Goal: Transaction & Acquisition: Purchase product/service

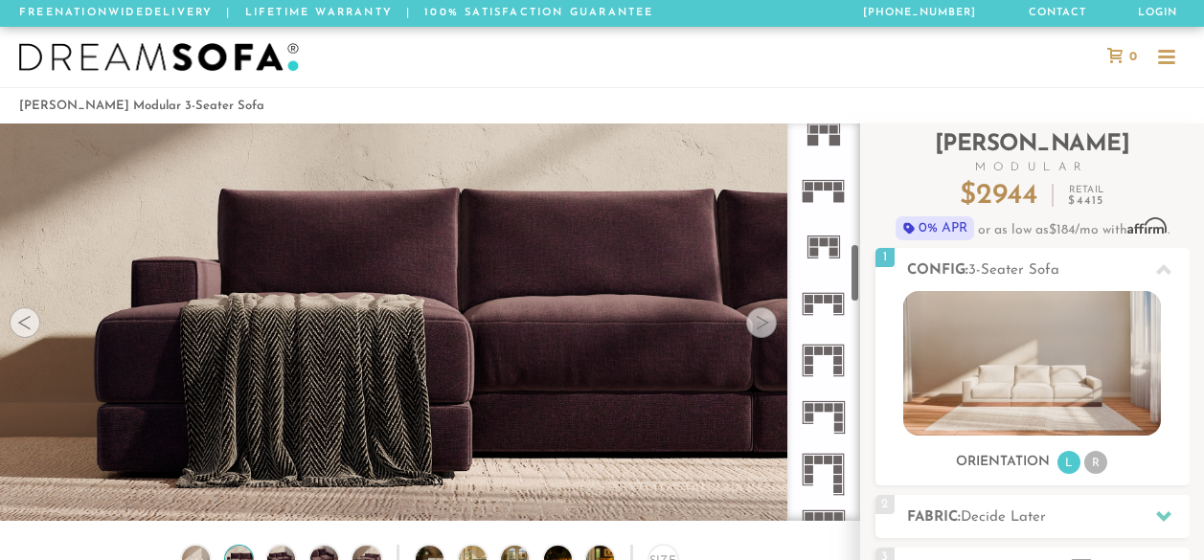
scroll to position [812, 0]
click at [839, 477] on icon at bounding box center [823, 477] width 56 height 56
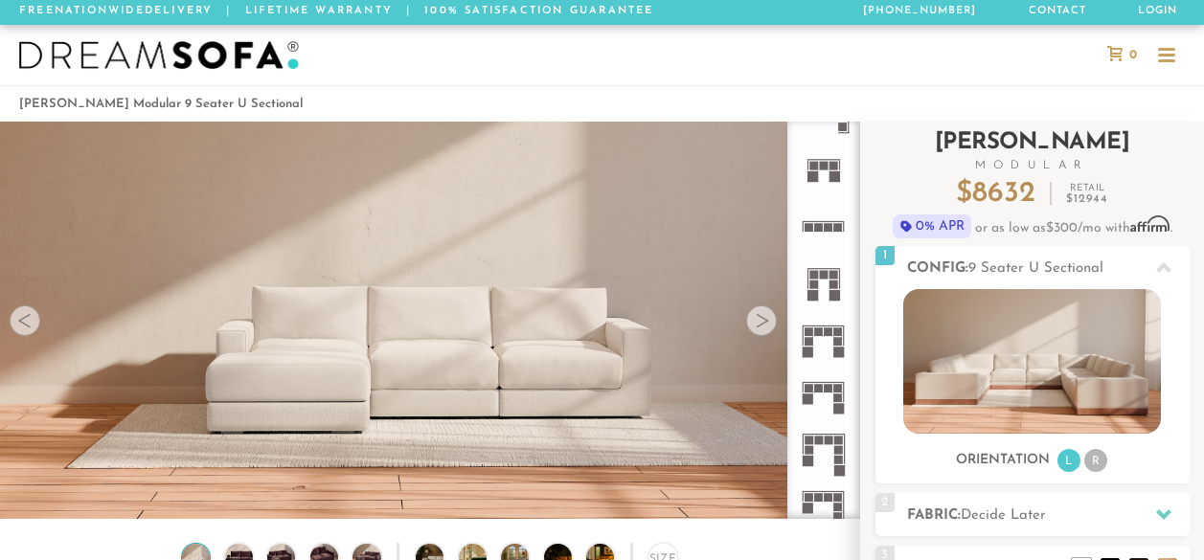
scroll to position [241, 0]
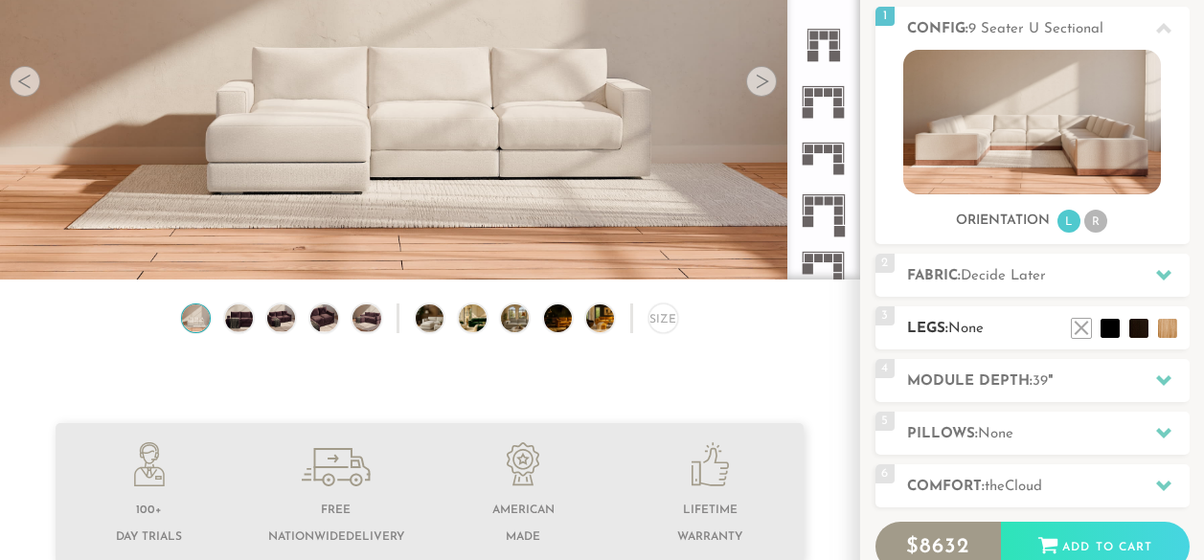
click at [944, 327] on h2 "Legs: None" at bounding box center [1048, 329] width 282 height 22
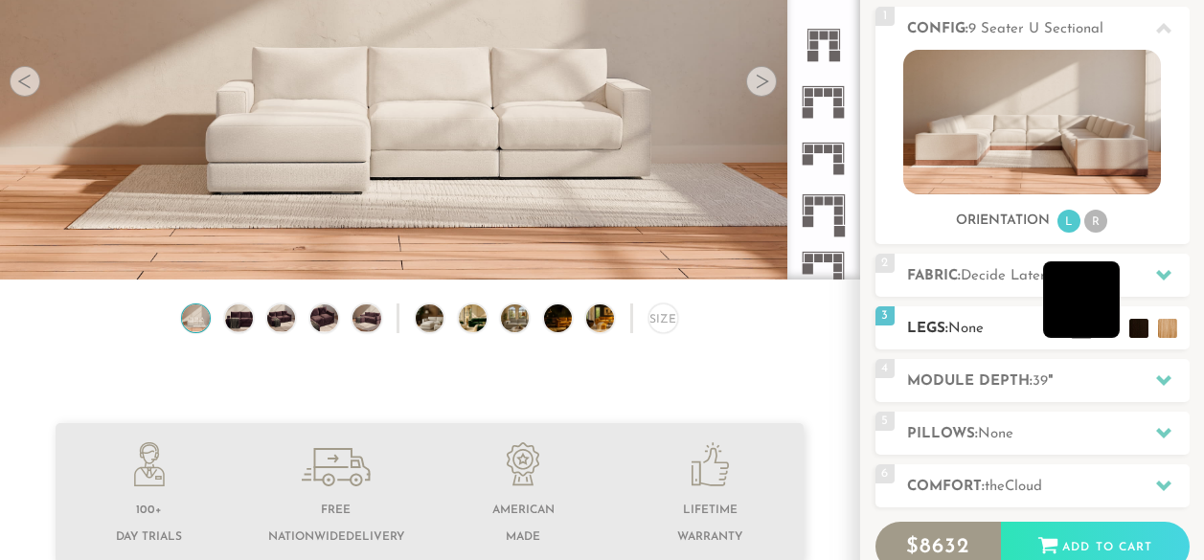
click at [1113, 333] on li at bounding box center [1081, 299] width 77 height 77
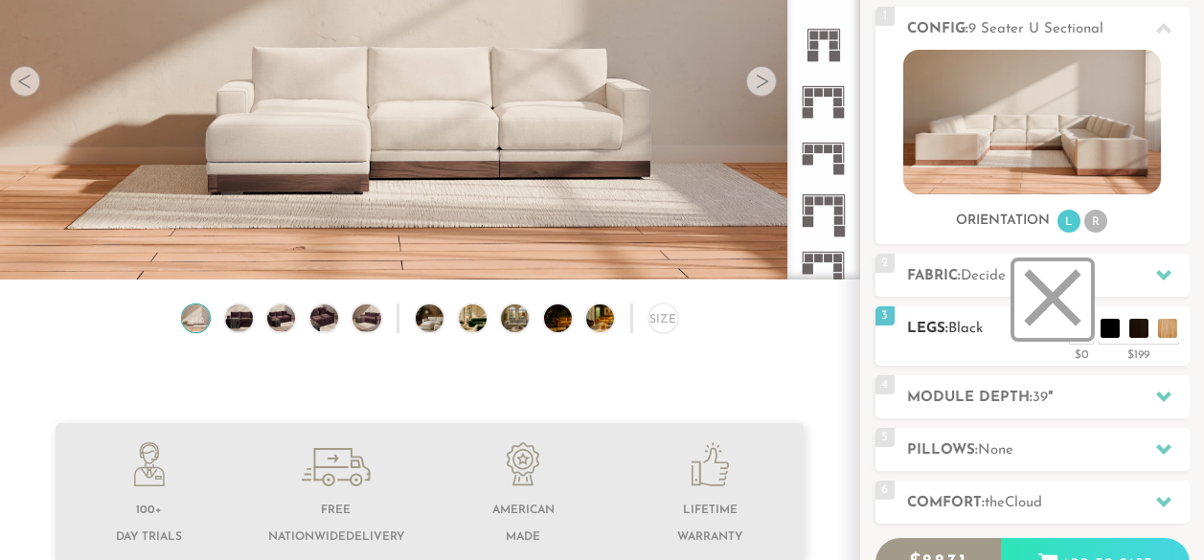
click at [1078, 321] on li at bounding box center [1052, 299] width 77 height 77
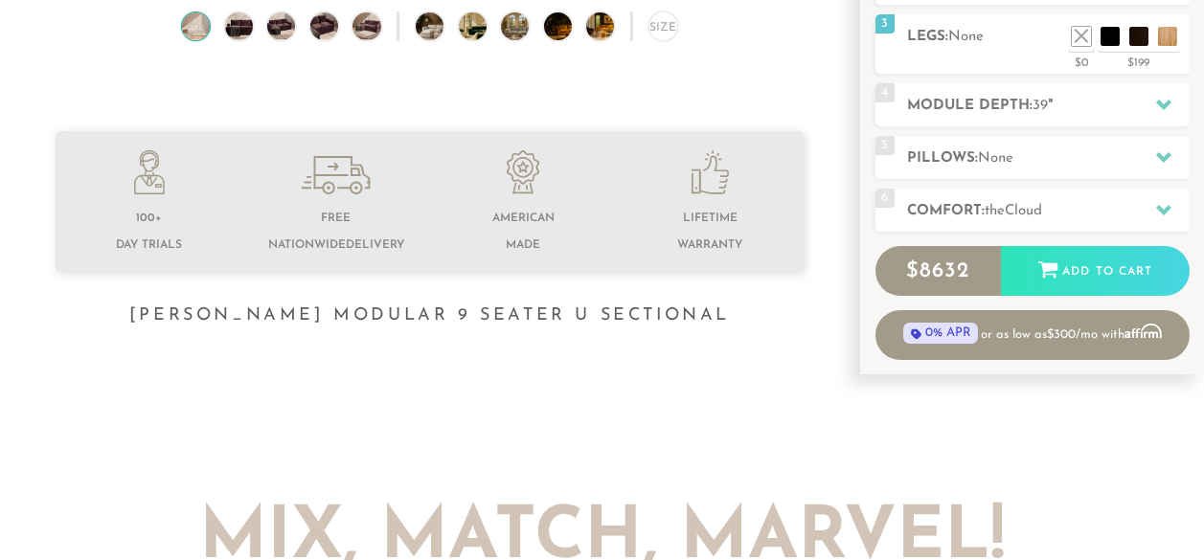
scroll to position [569, 0]
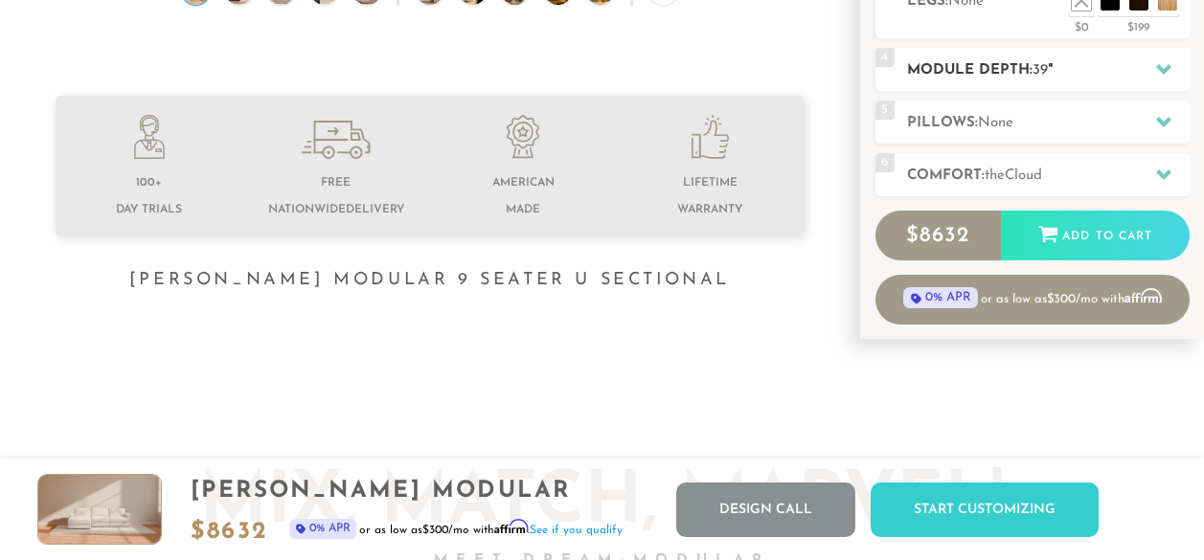
click at [1030, 74] on h2 "Module Depth: 39 "" at bounding box center [1048, 70] width 282 height 22
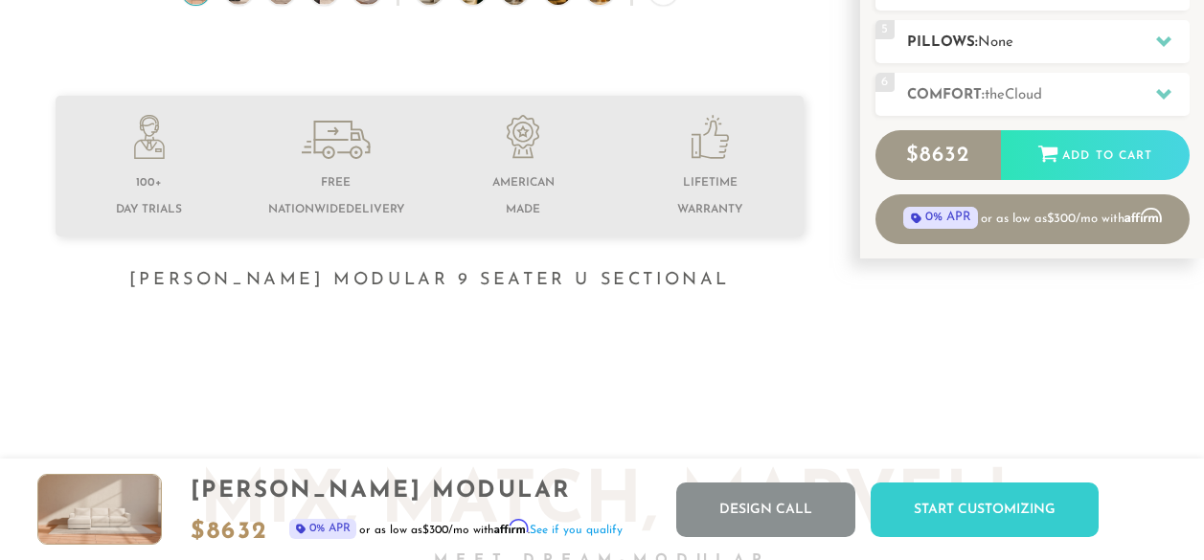
click at [1065, 54] on h2 "Pillows: None" at bounding box center [1048, 43] width 282 height 22
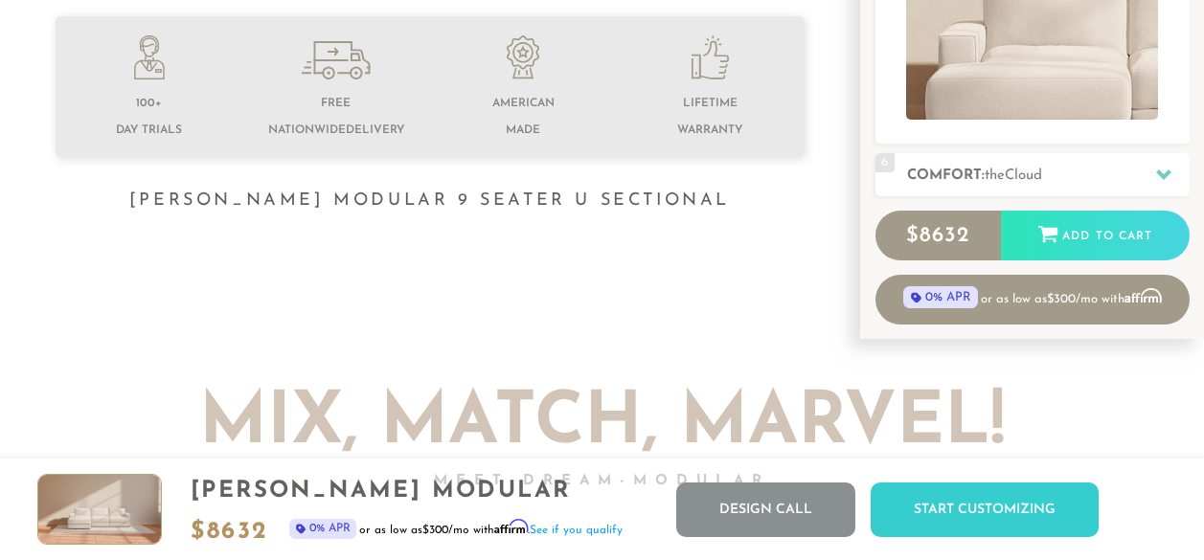
scroll to position [651, 0]
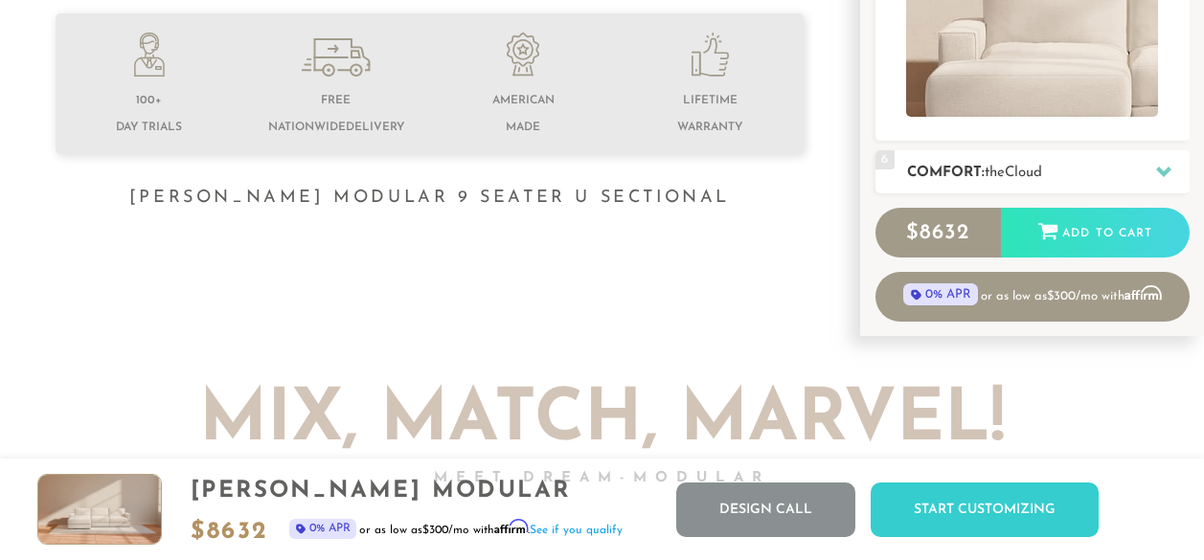
click at [1021, 168] on span "Cloud" at bounding box center [1023, 173] width 37 height 14
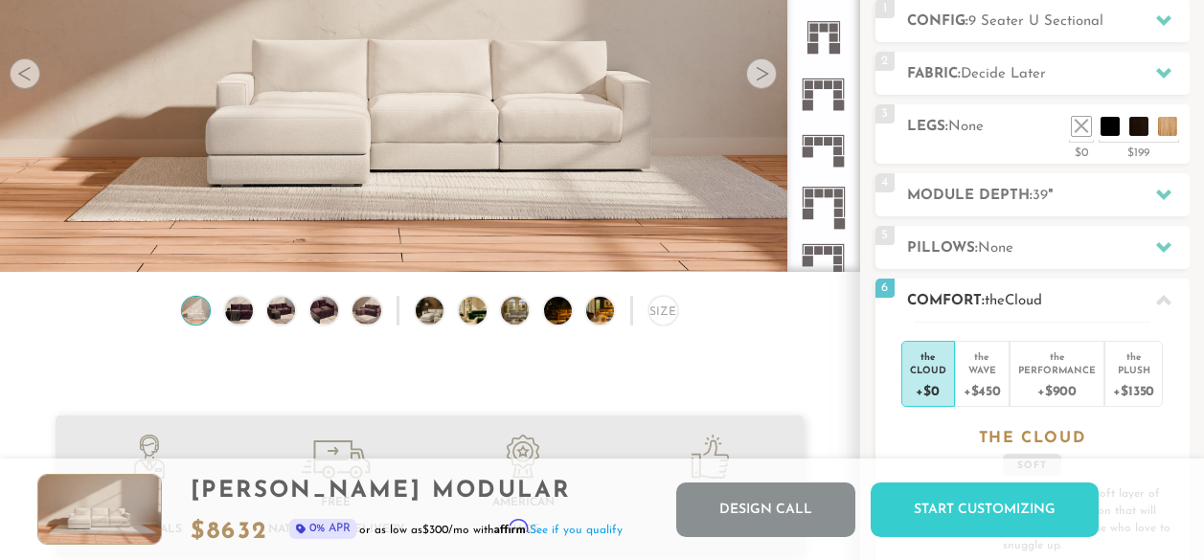
scroll to position [222, 0]
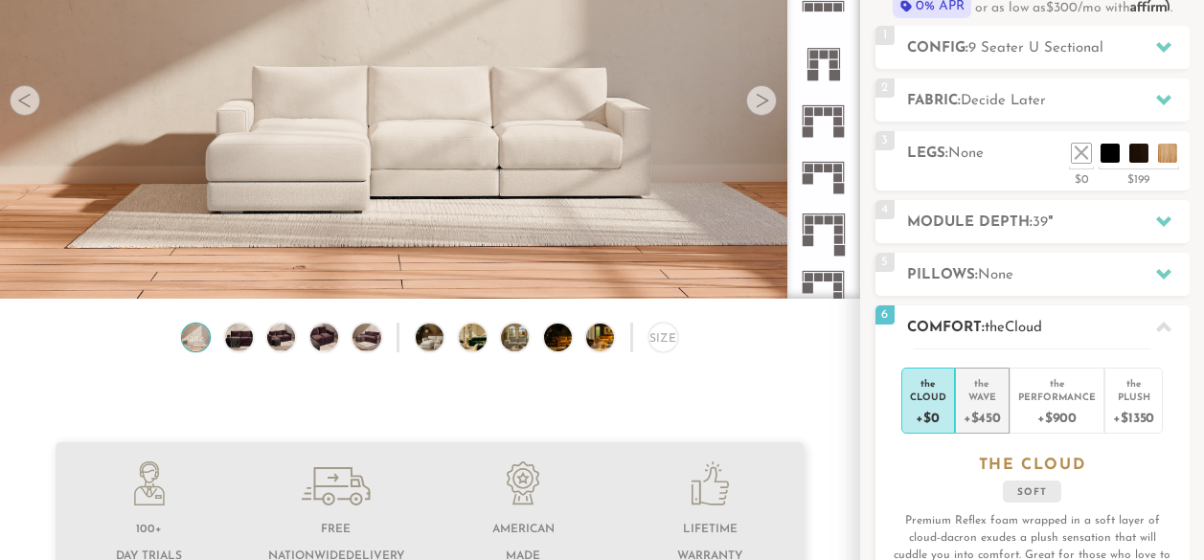
click at [995, 400] on li "the Wave +$450" at bounding box center [982, 401] width 55 height 66
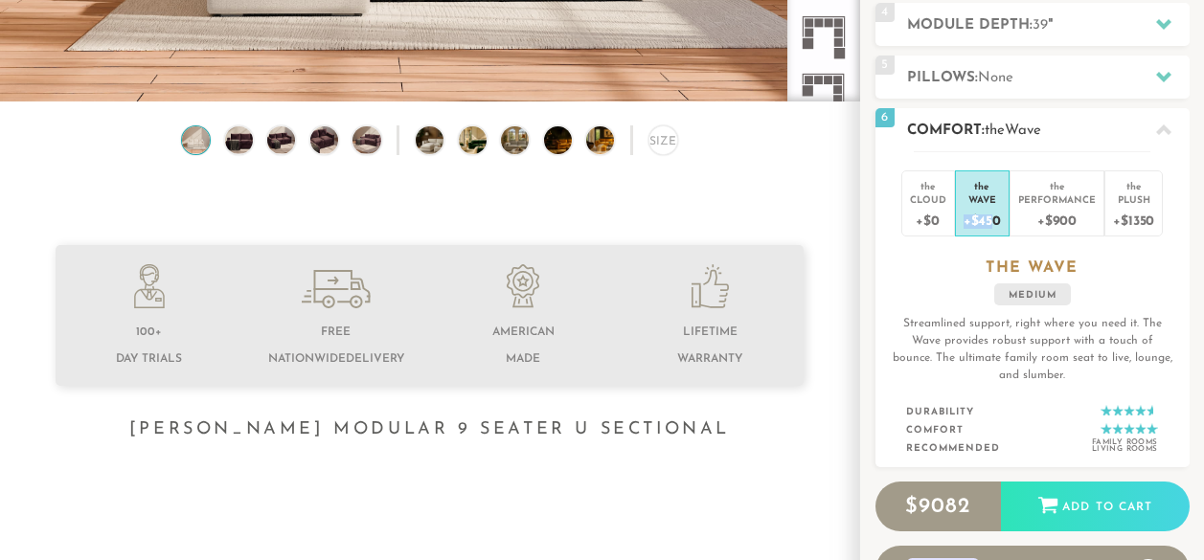
scroll to position [420, 0]
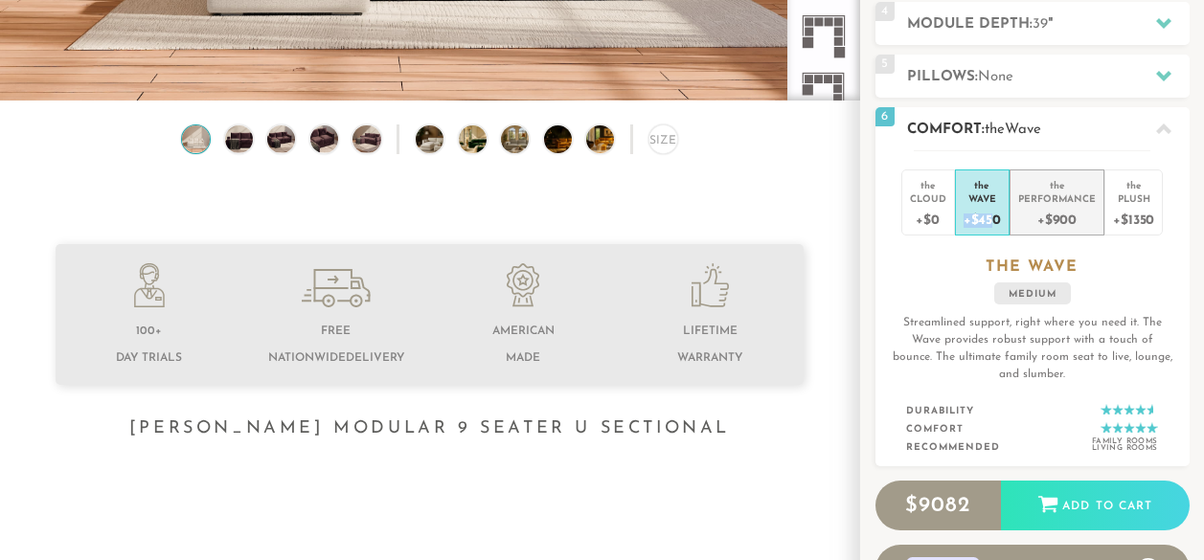
click at [1059, 213] on div "+$900" at bounding box center [1057, 219] width 78 height 28
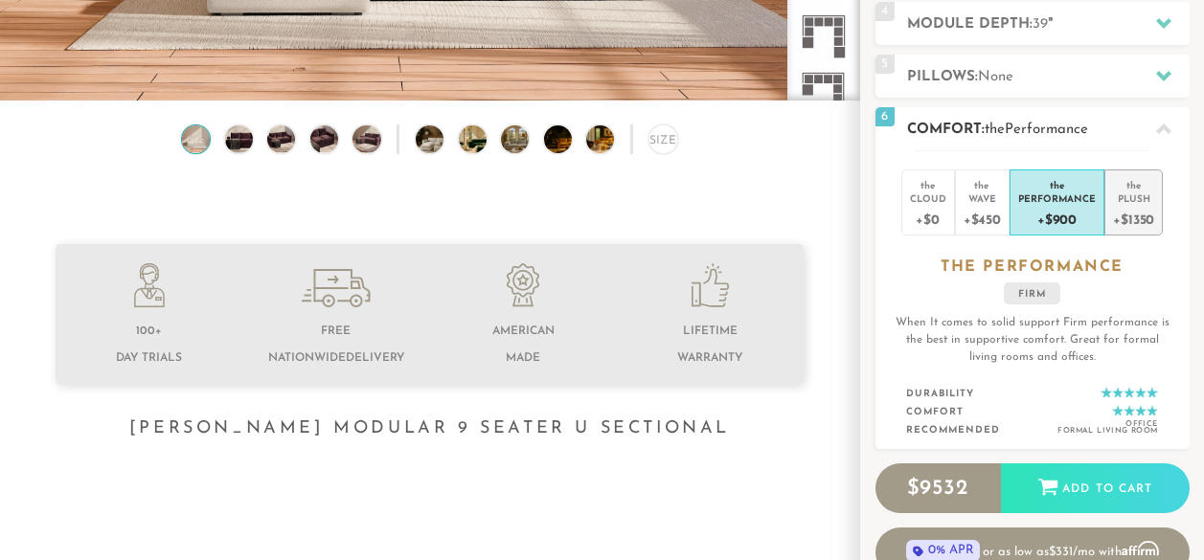
click at [1140, 201] on div "Plush" at bounding box center [1133, 198] width 41 height 13
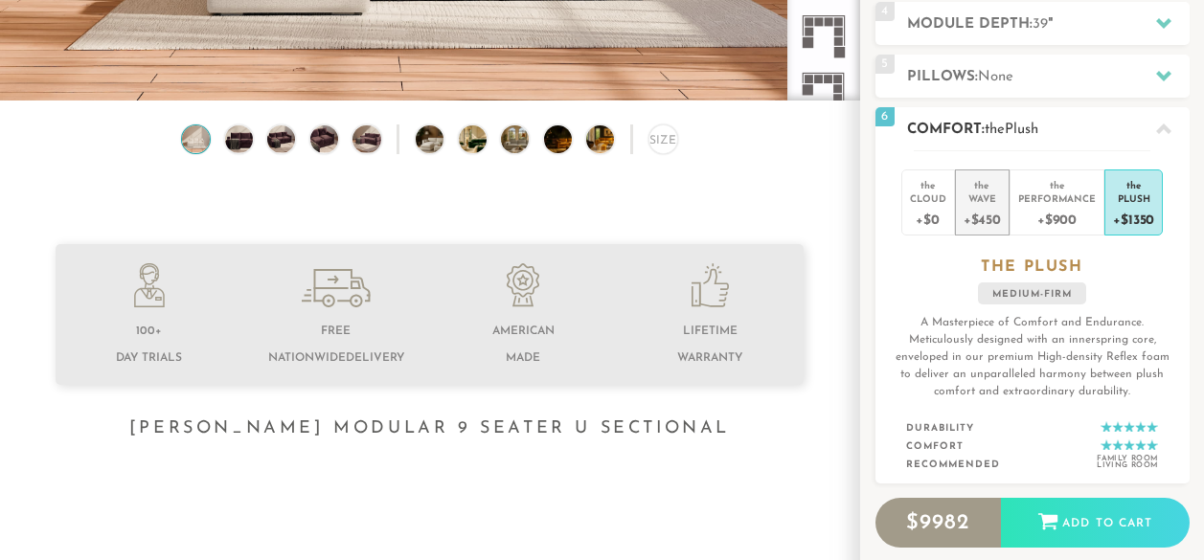
click at [982, 209] on div "+$450" at bounding box center [981, 219] width 37 height 28
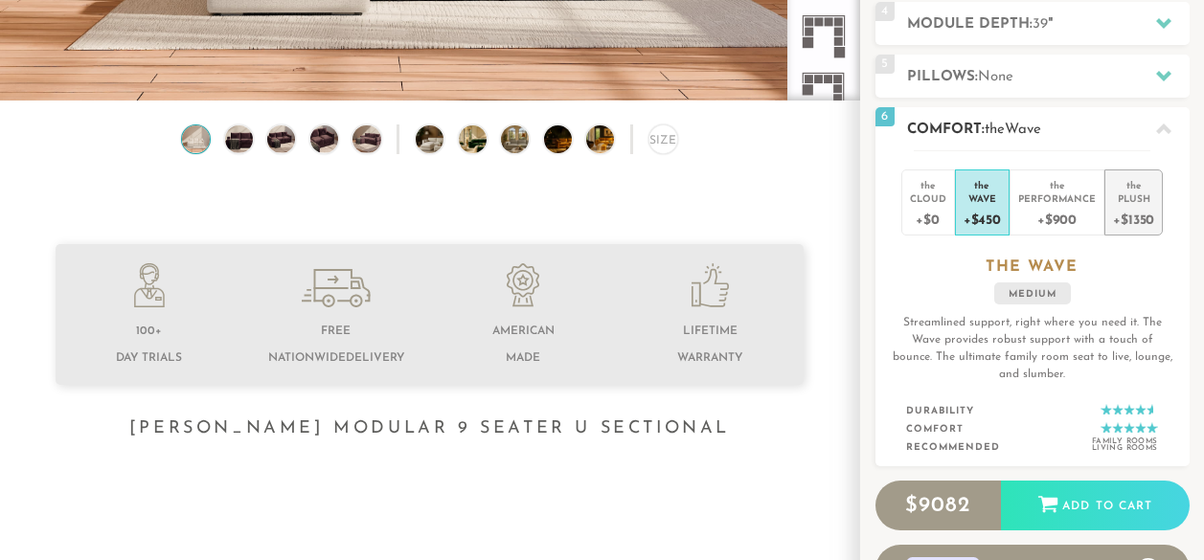
click at [1136, 205] on div "+$1350" at bounding box center [1133, 219] width 41 height 28
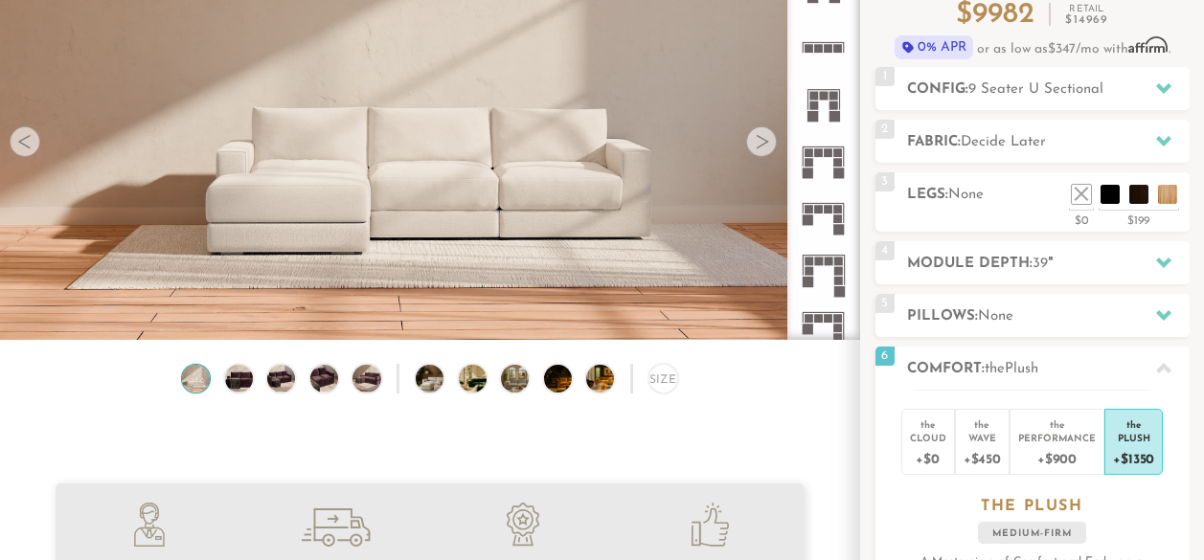
scroll to position [232, 0]
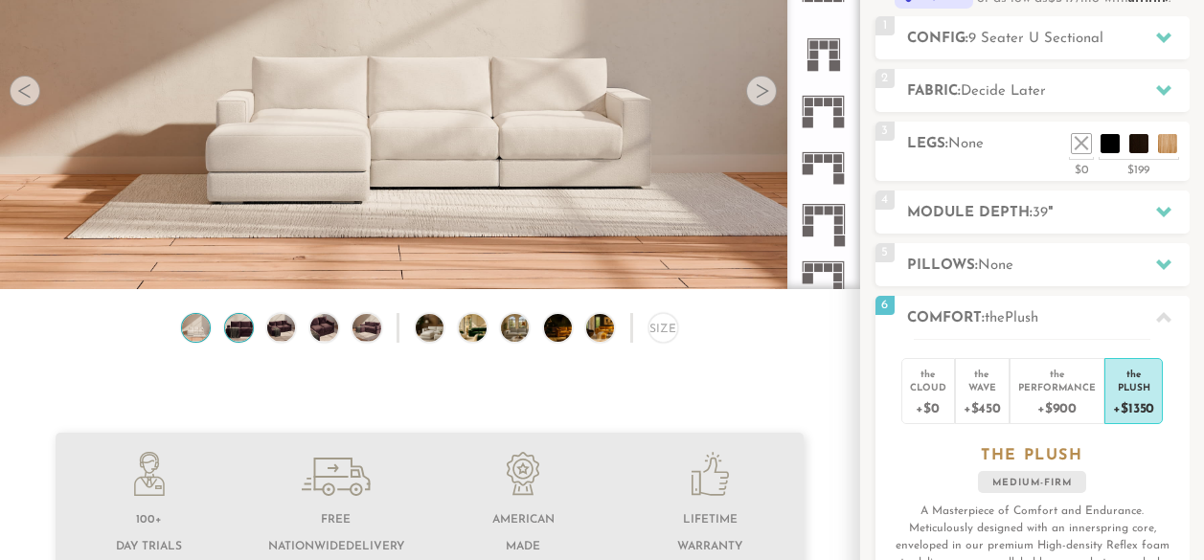
click at [239, 339] on img at bounding box center [239, 328] width 34 height 28
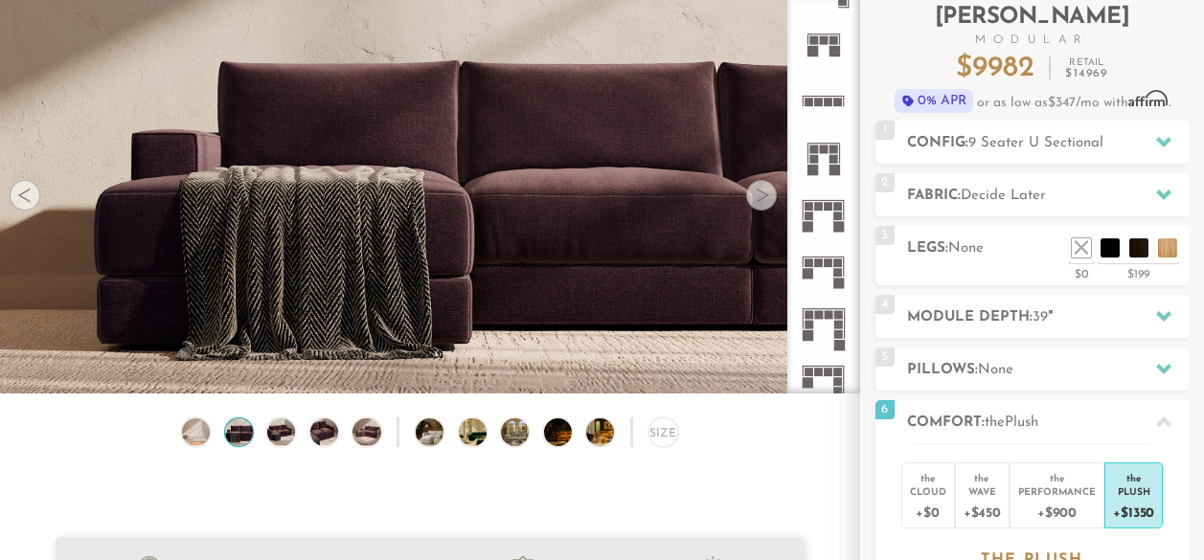
scroll to position [0, 0]
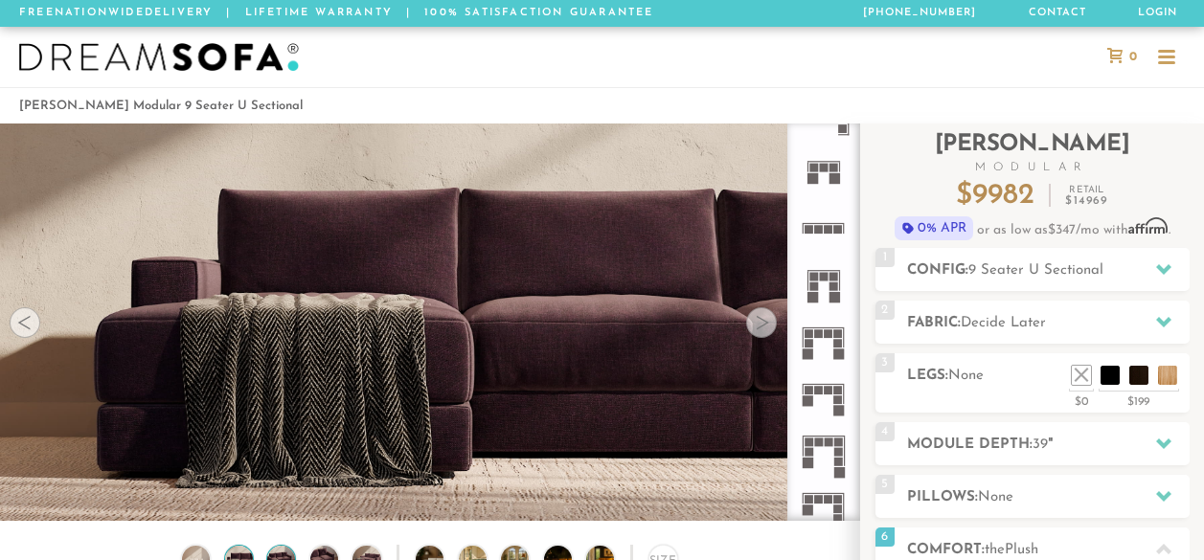
click at [283, 559] on img at bounding box center [281, 560] width 34 height 28
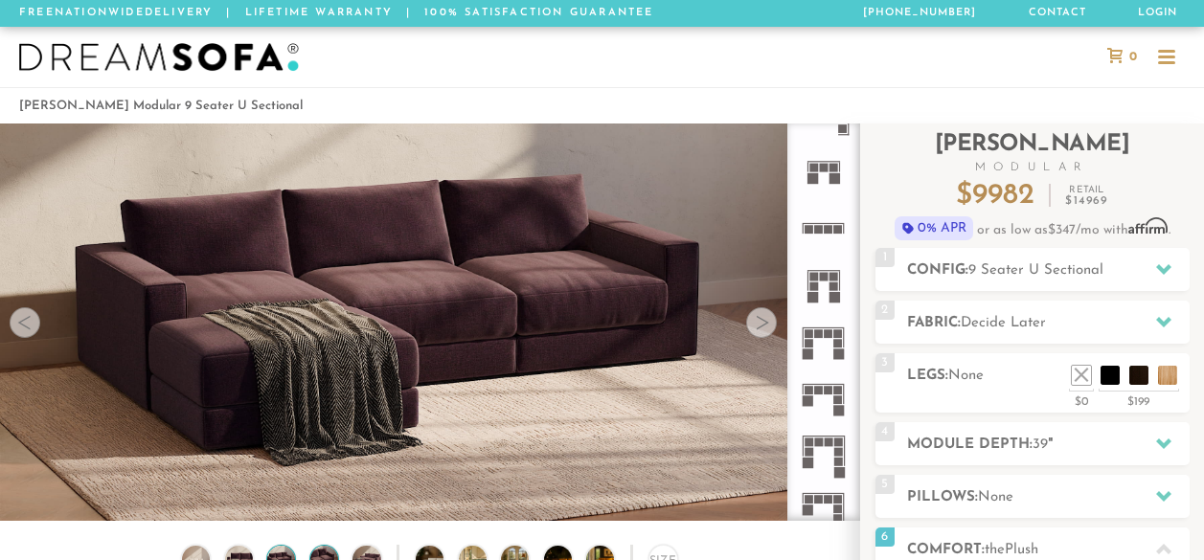
click at [326, 559] on img at bounding box center [324, 560] width 34 height 28
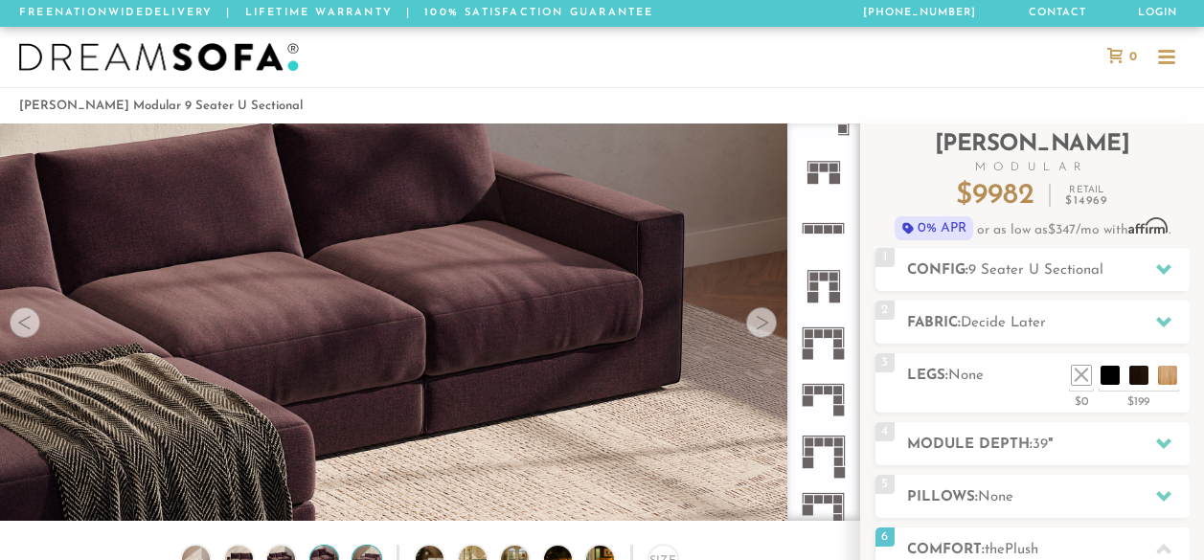
click at [372, 559] on img at bounding box center [367, 560] width 34 height 28
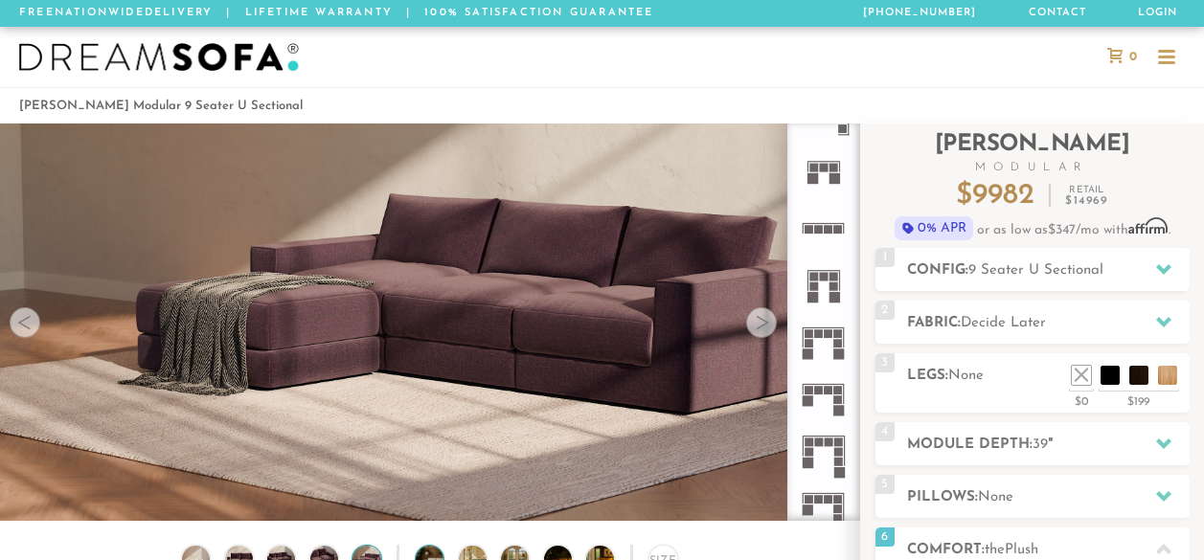
click at [416, 559] on img at bounding box center [441, 560] width 50 height 28
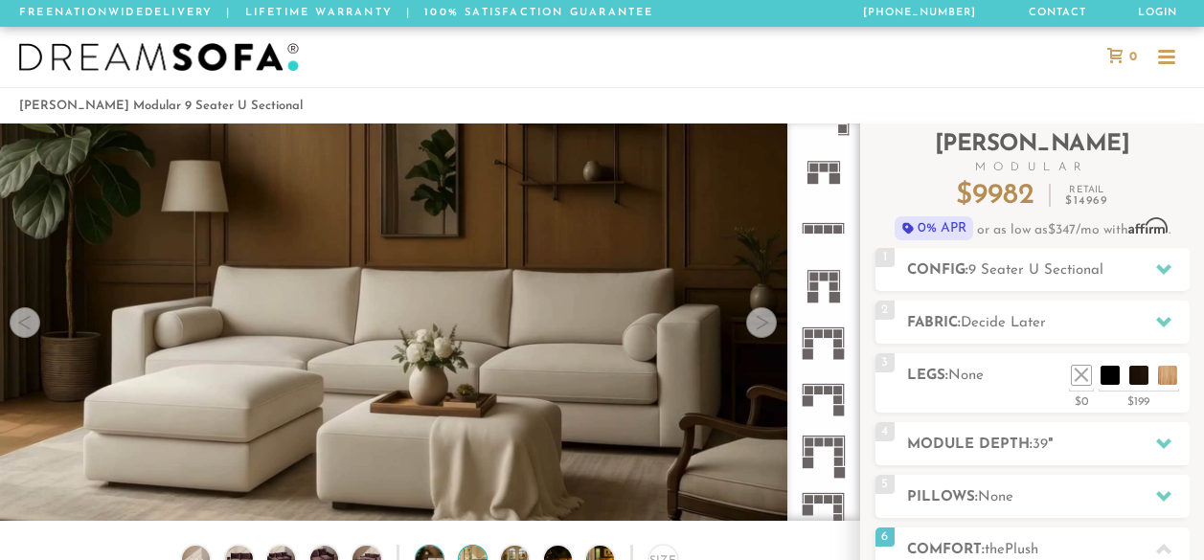
click at [474, 559] on img at bounding box center [484, 560] width 50 height 28
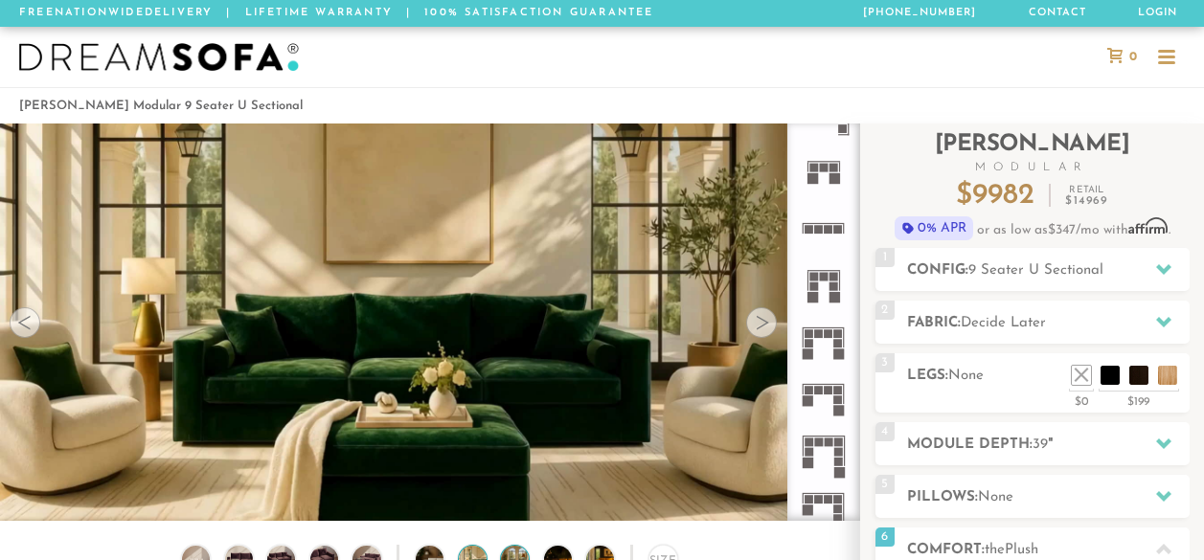
click at [504, 559] on img at bounding box center [526, 560] width 50 height 28
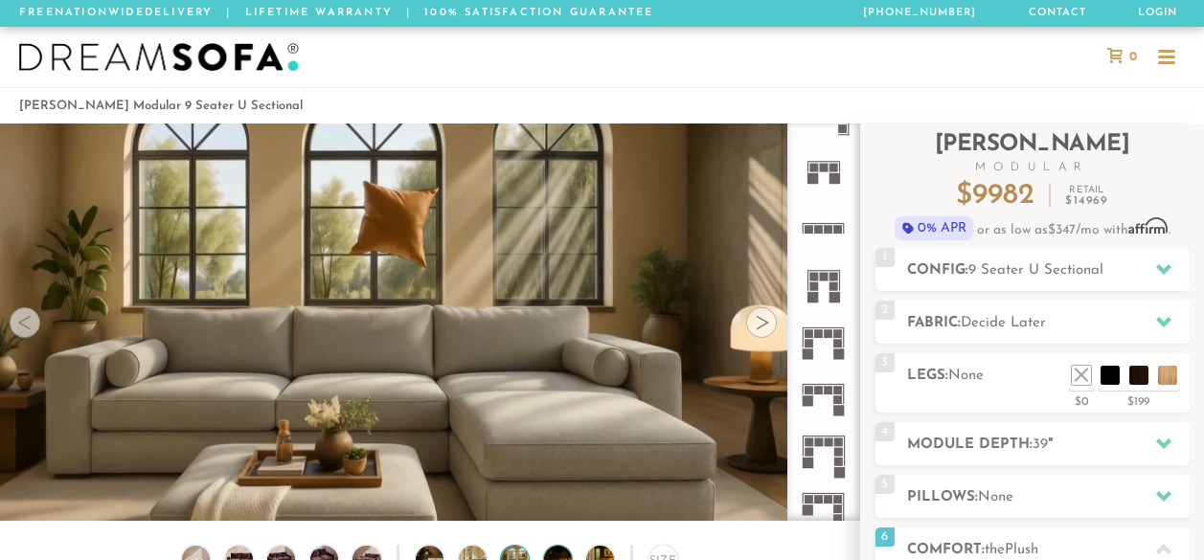
click at [566, 559] on img at bounding box center [569, 560] width 50 height 28
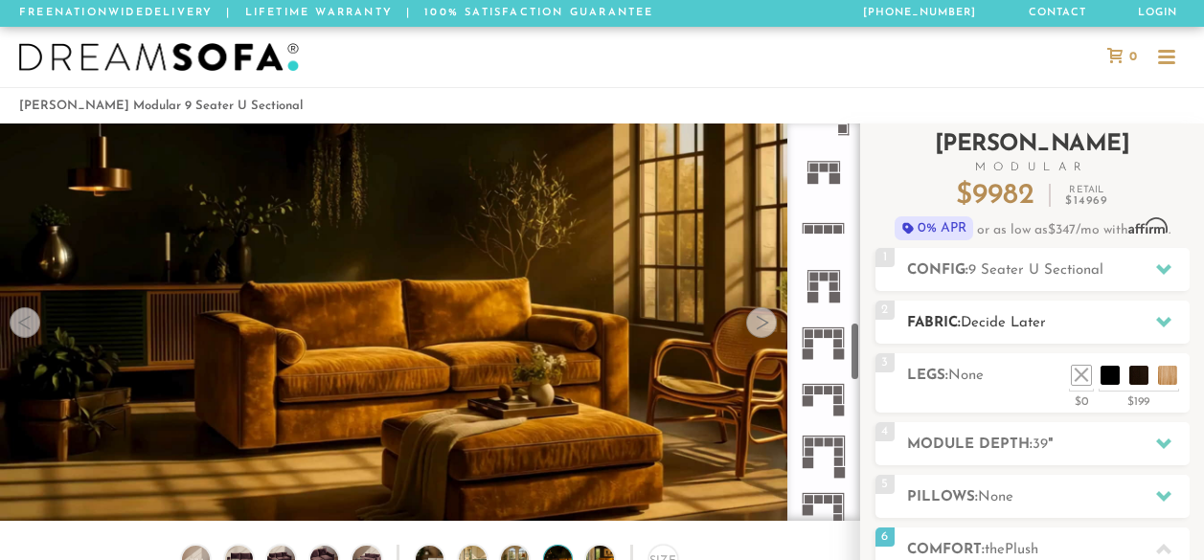
click at [986, 326] on span "Decide Later" at bounding box center [1002, 323] width 85 height 14
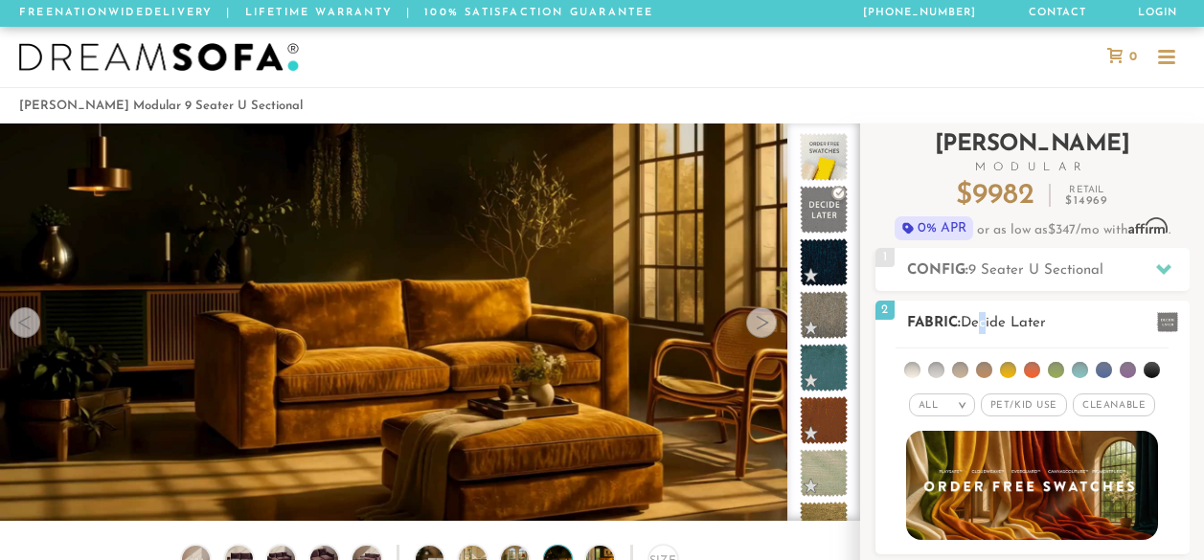
drag, startPoint x: 987, startPoint y: 326, endPoint x: 1024, endPoint y: 373, distance: 59.4
click at [1024, 372] on li at bounding box center [1032, 370] width 16 height 16
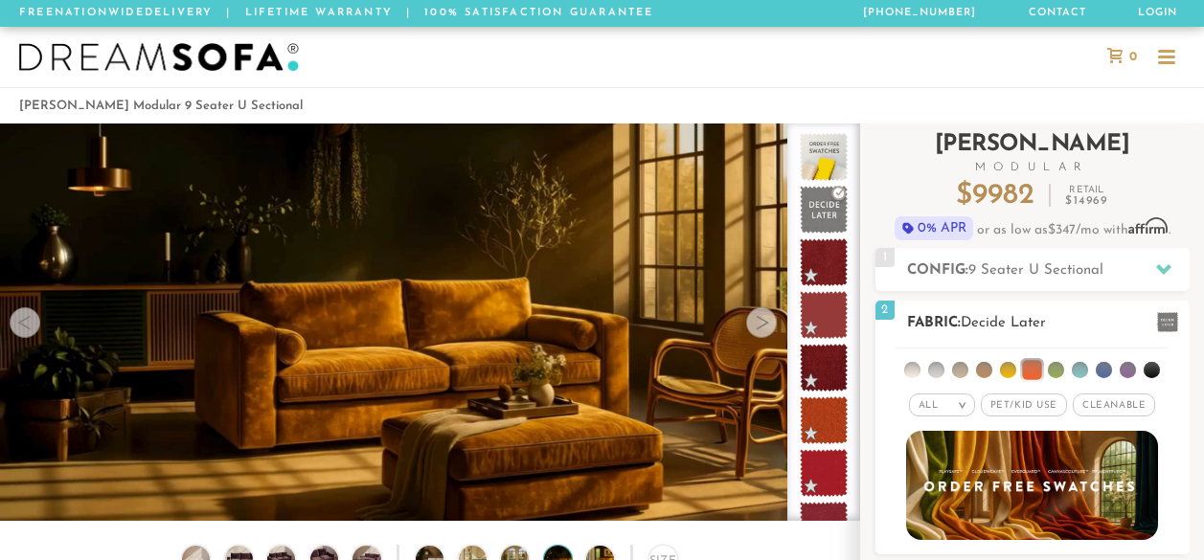
click at [1002, 366] on li at bounding box center [1008, 370] width 16 height 16
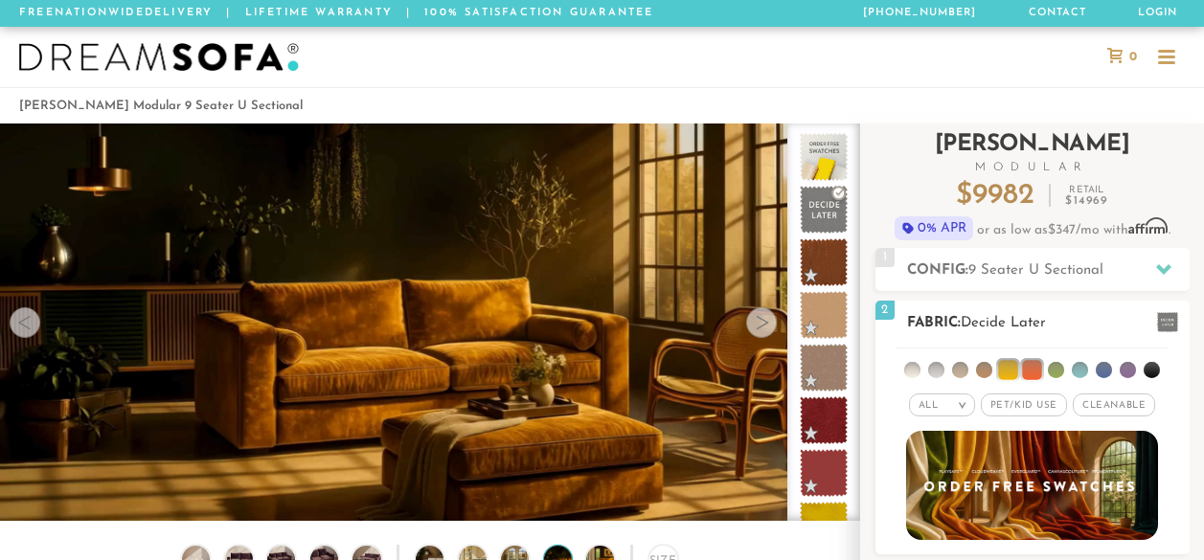
click at [1009, 370] on li at bounding box center [1007, 369] width 19 height 19
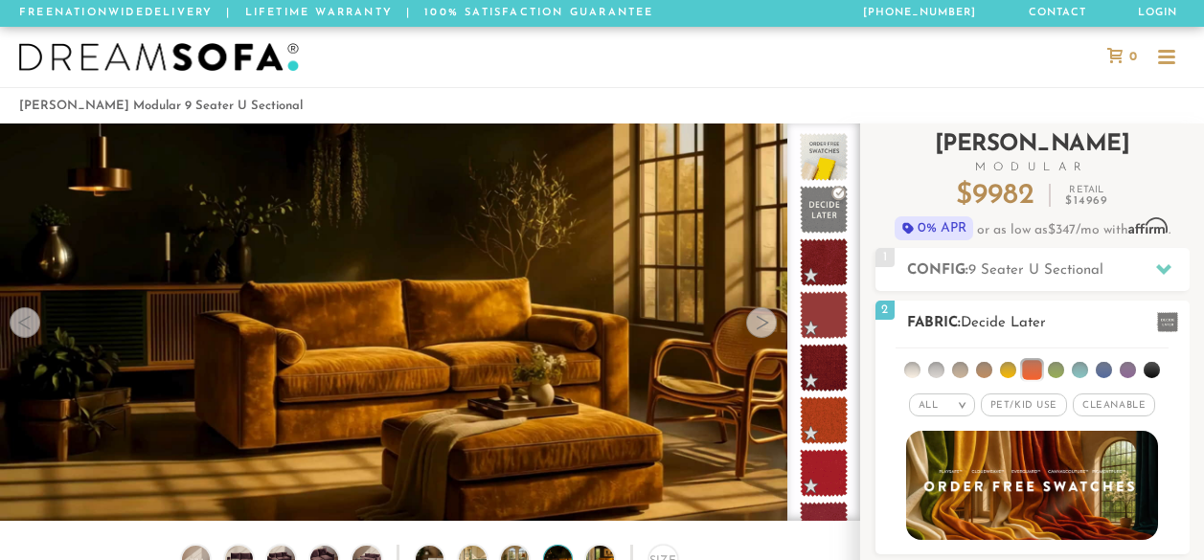
click at [1009, 371] on li at bounding box center [1008, 370] width 16 height 16
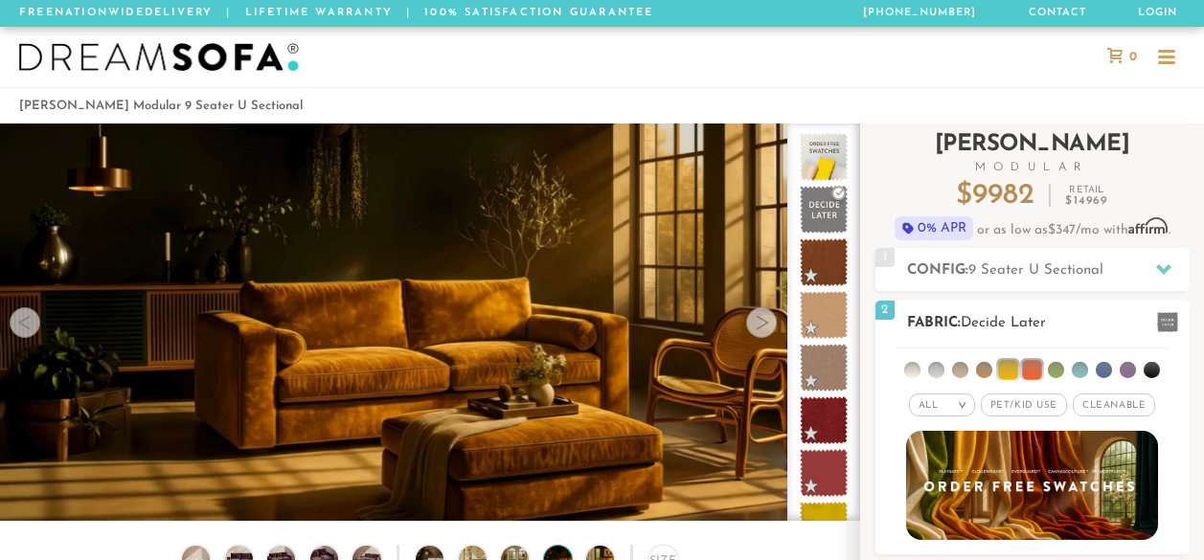
click at [1030, 369] on li at bounding box center [1031, 369] width 19 height 19
click at [1036, 362] on li at bounding box center [1032, 370] width 16 height 16
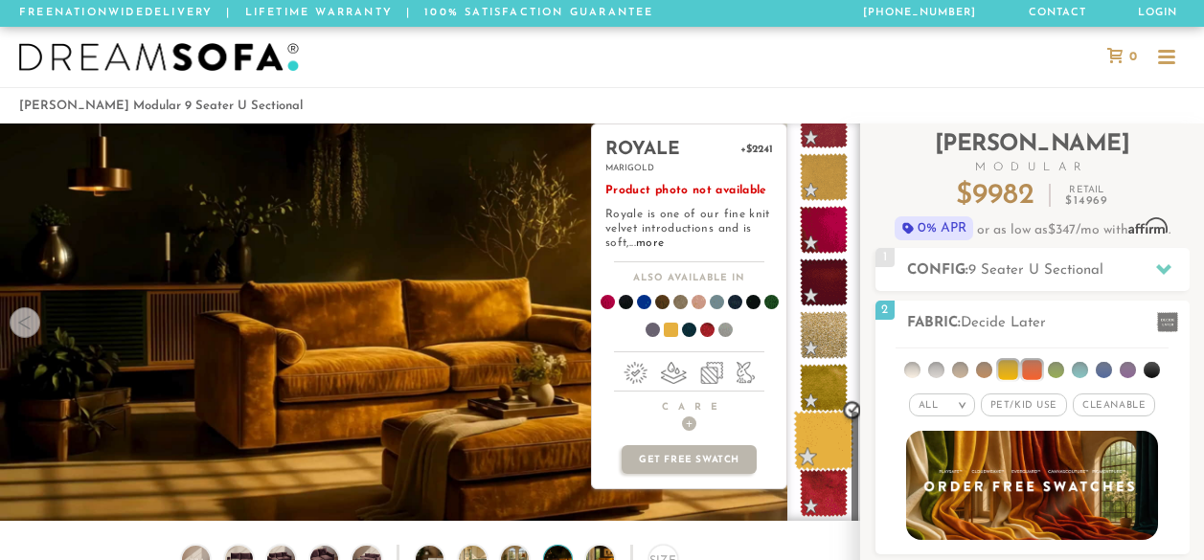
scroll to position [981, 0]
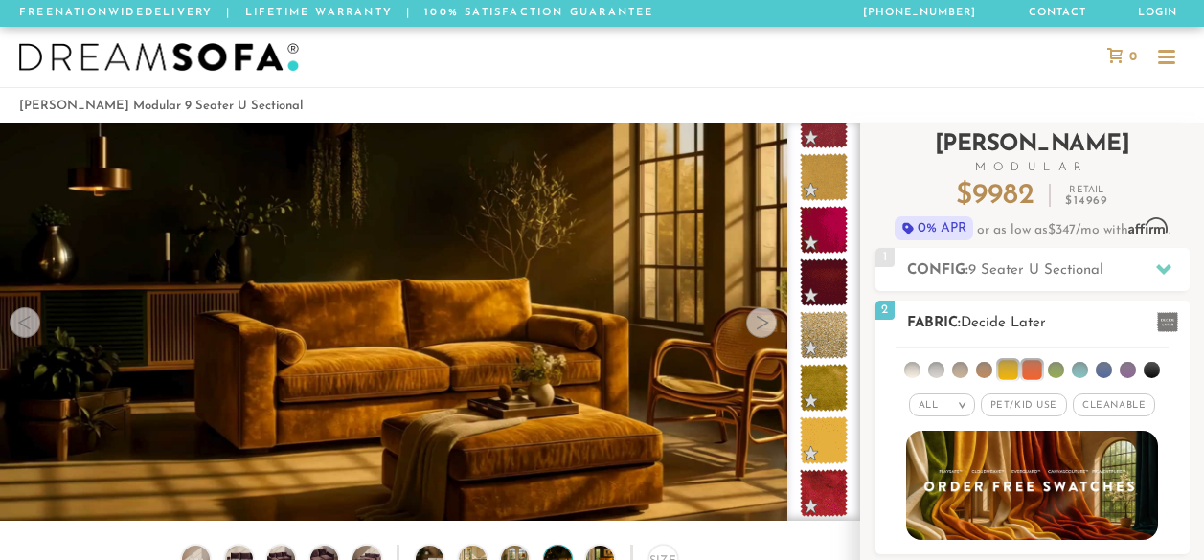
click at [980, 366] on li at bounding box center [984, 370] width 16 height 16
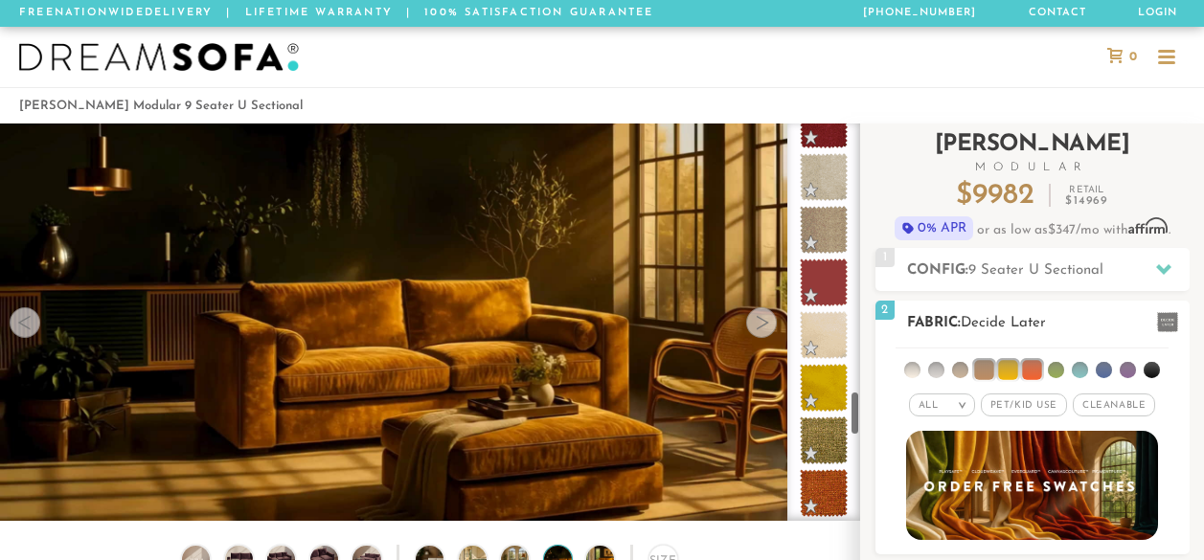
scroll to position [2350, 0]
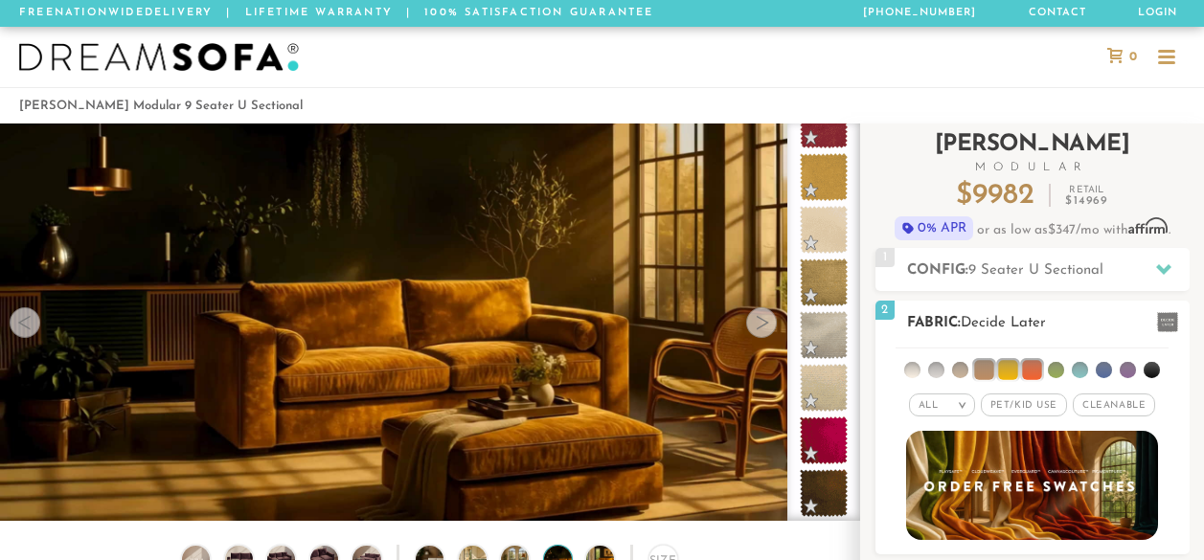
click at [928, 406] on em "All" at bounding box center [928, 405] width 20 height 11
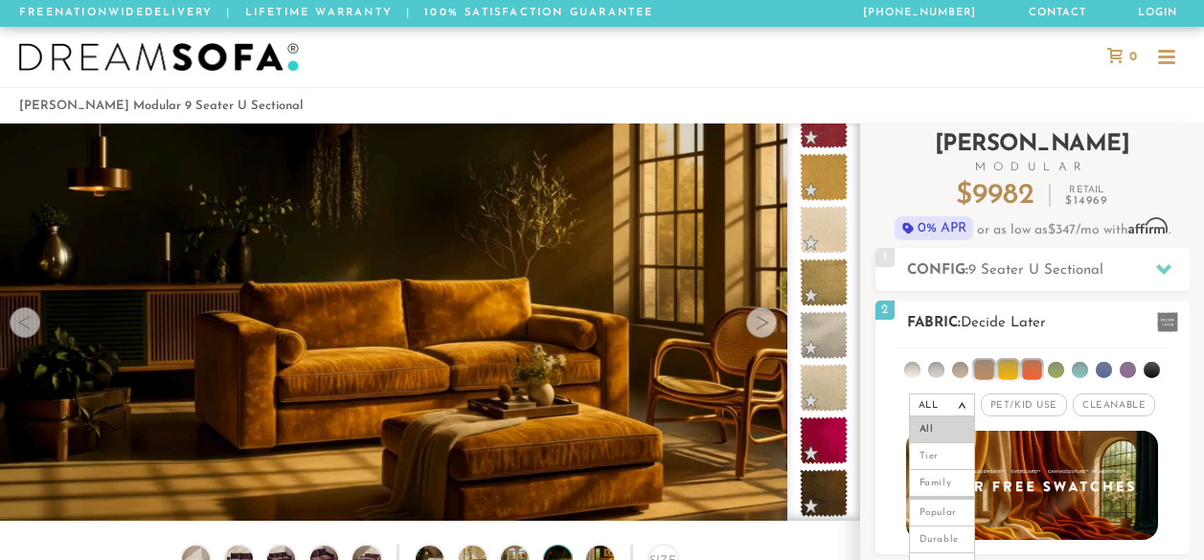
click at [928, 402] on em "All" at bounding box center [928, 405] width 20 height 11
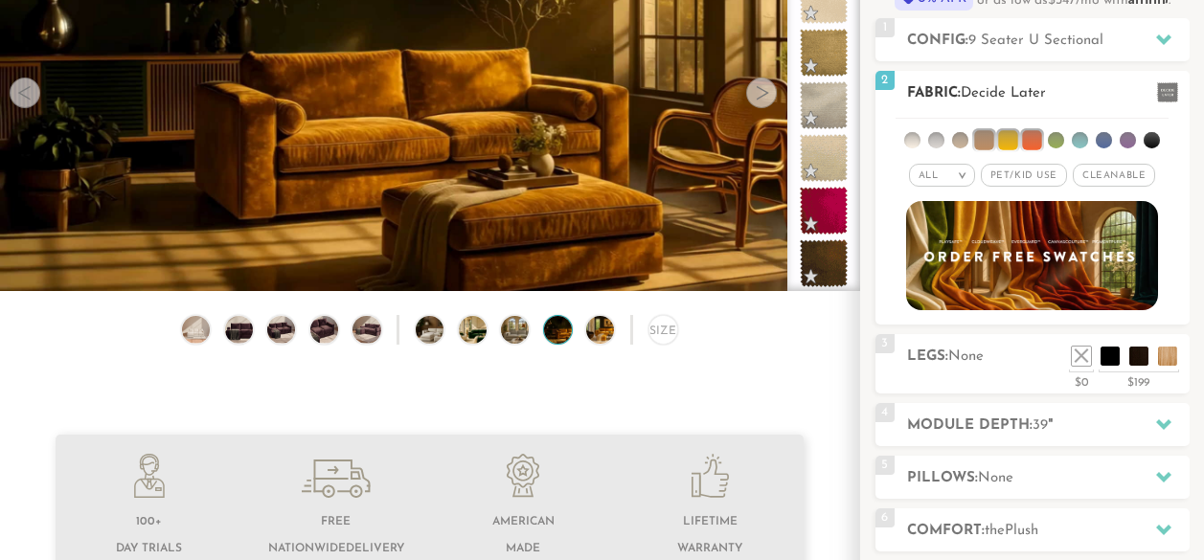
scroll to position [234, 0]
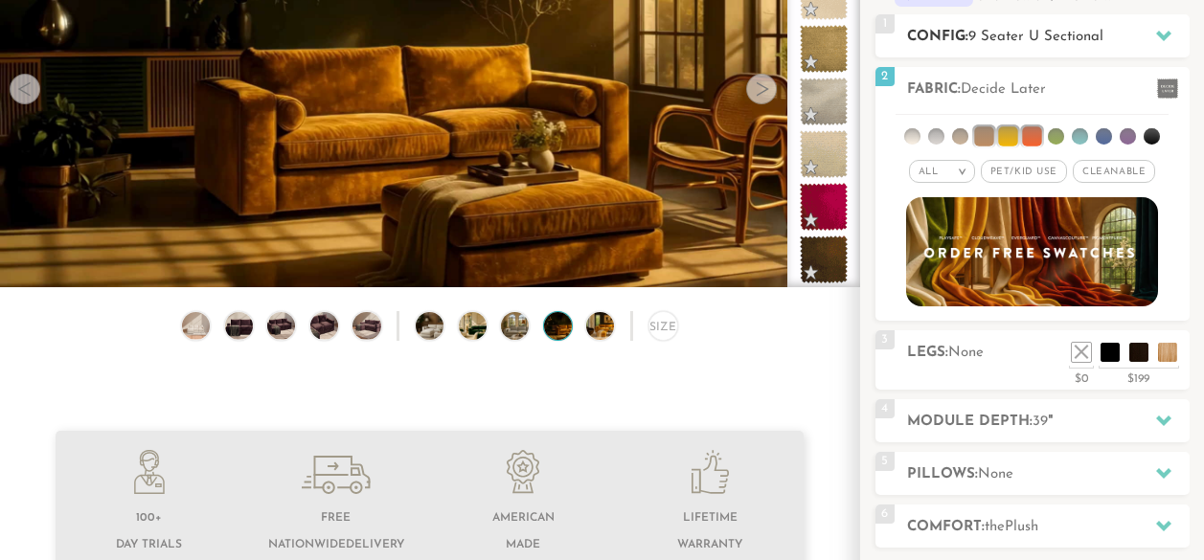
click at [1034, 26] on h2 "Config: 9 Seater U Sectional" at bounding box center [1048, 37] width 282 height 22
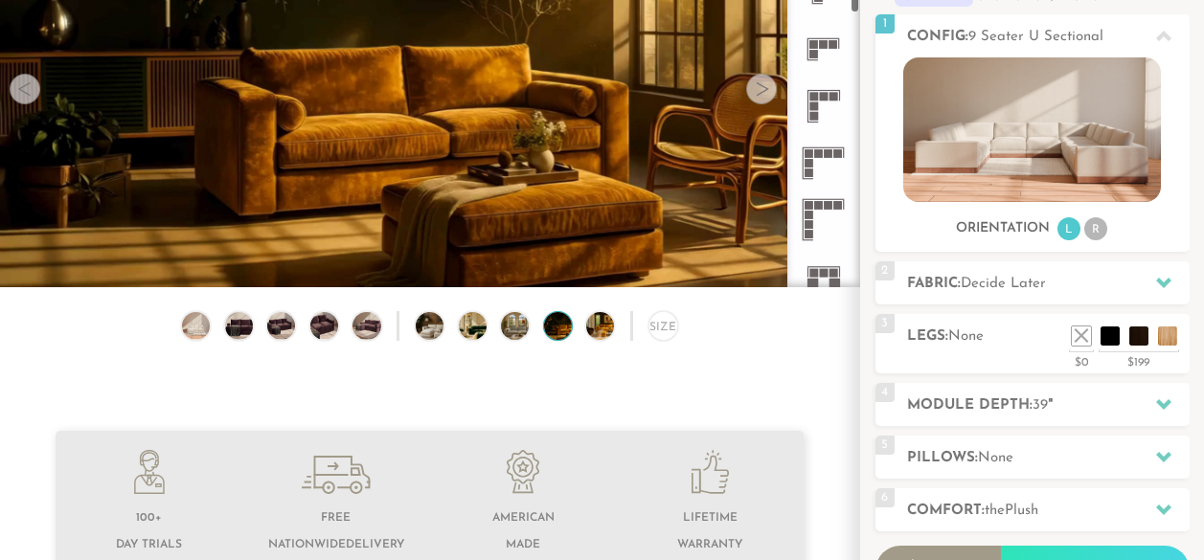
scroll to position [438, 0]
click at [836, 147] on rect at bounding box center [823, 147] width 42 height 1
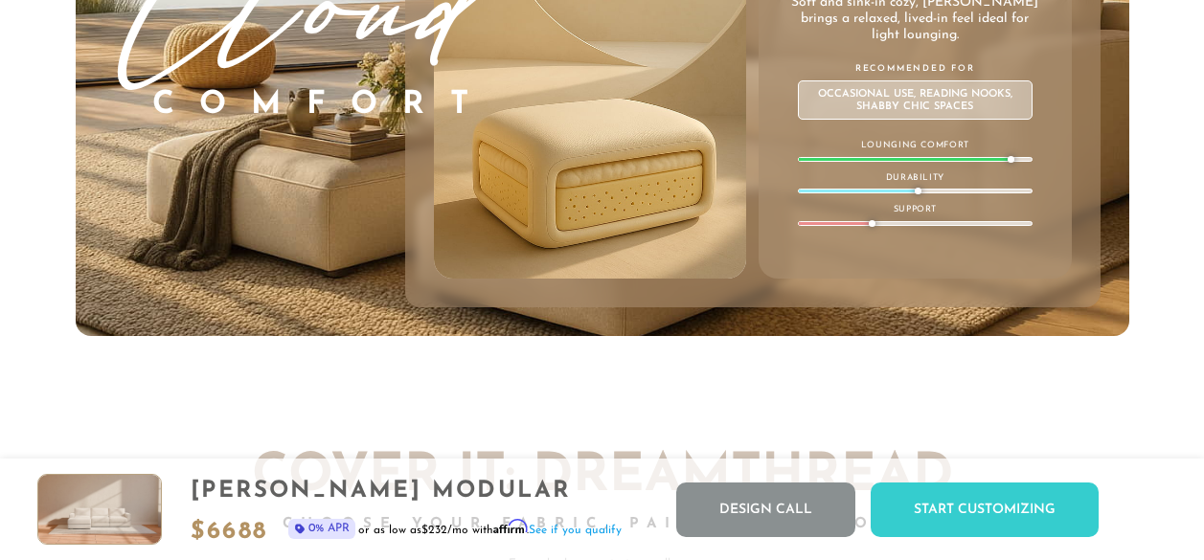
scroll to position [9157, 0]
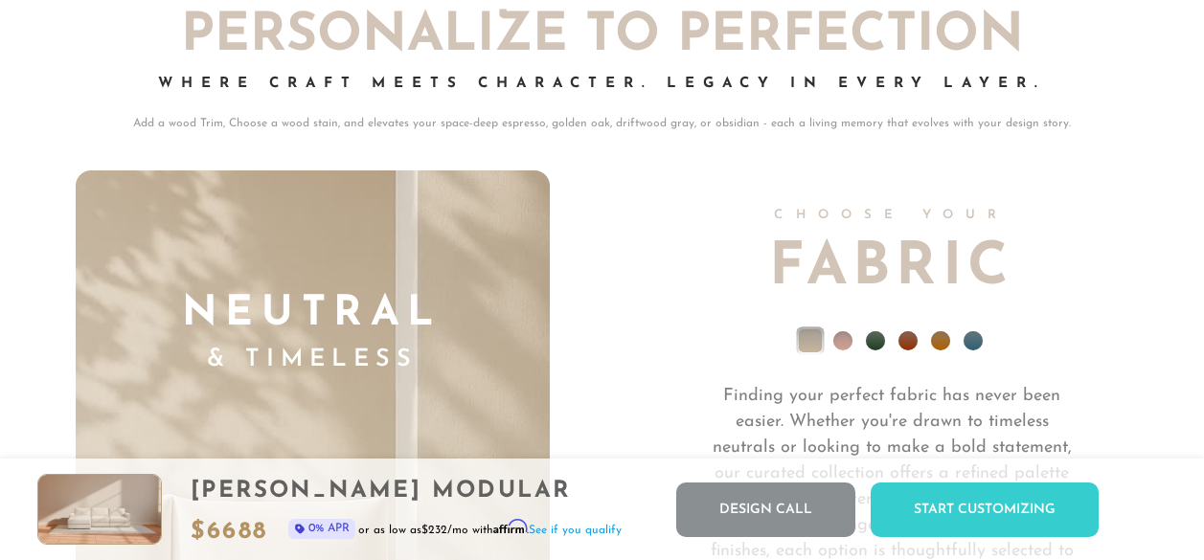
scroll to position [12449, 0]
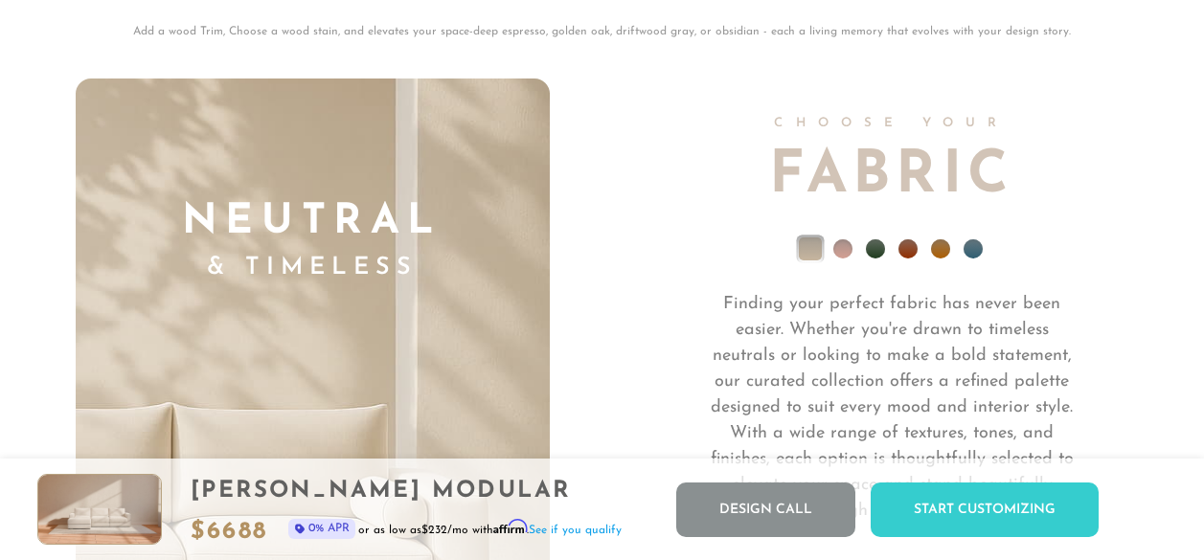
scroll to position [12785, 0]
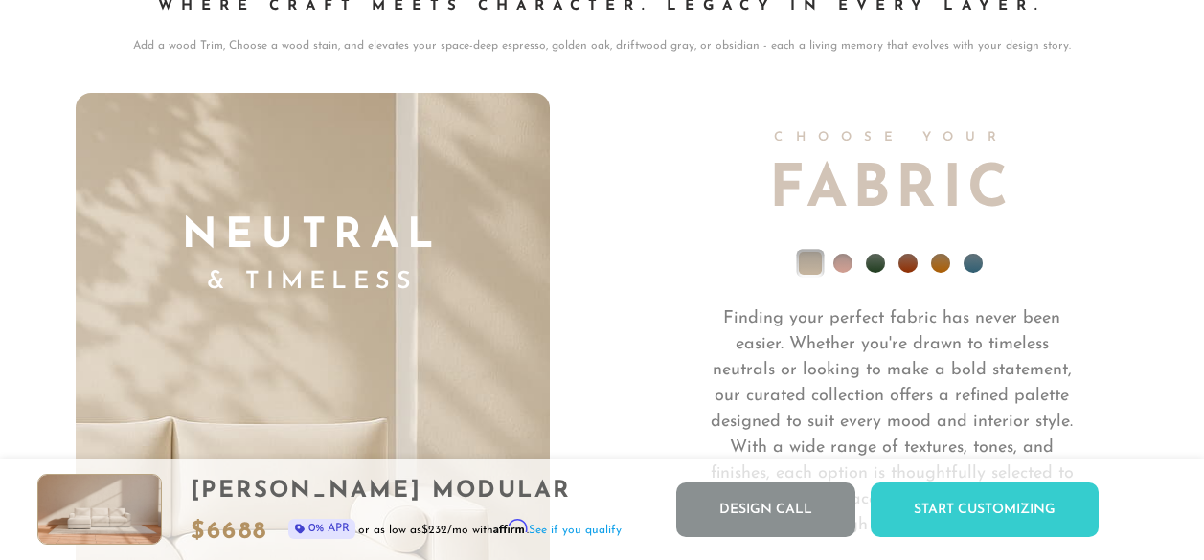
click at [842, 273] on li at bounding box center [842, 263] width 19 height 19
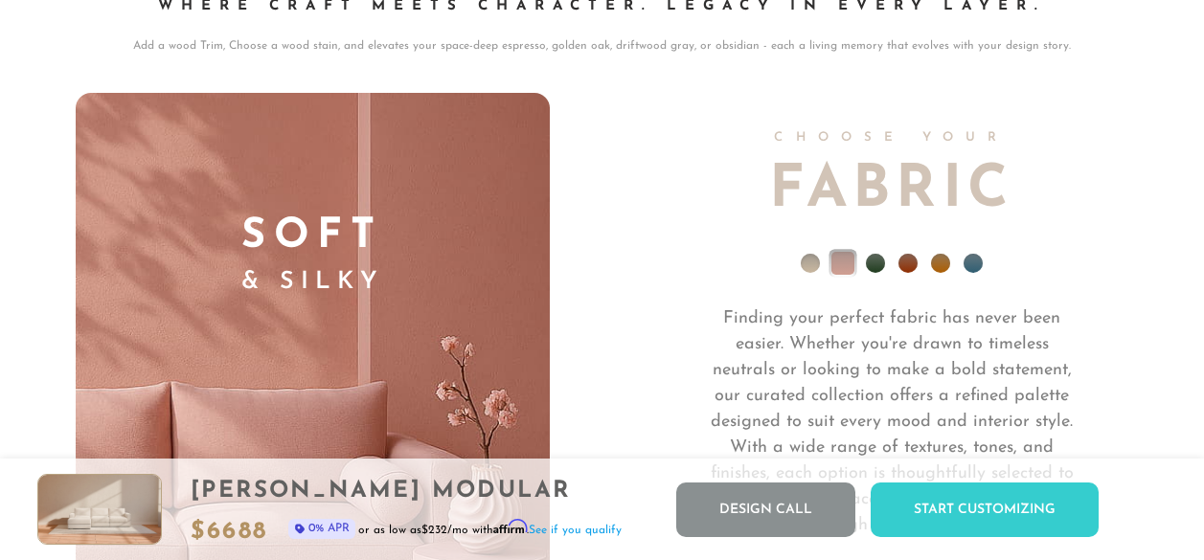
click at [874, 273] on li at bounding box center [875, 263] width 19 height 19
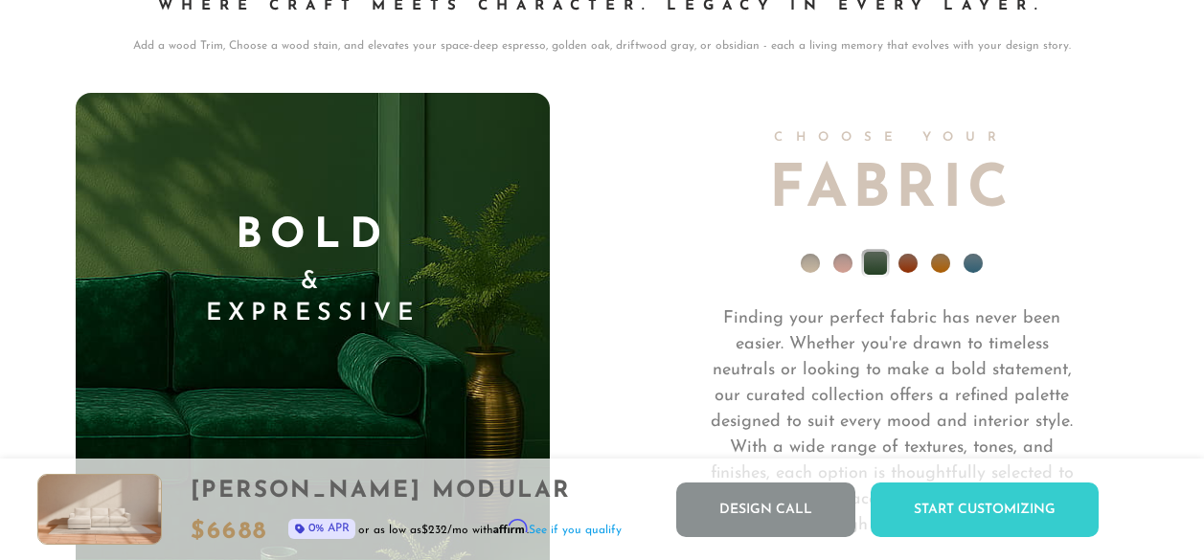
click at [920, 272] on ul at bounding box center [892, 268] width 474 height 77
click at [911, 271] on li at bounding box center [907, 263] width 19 height 19
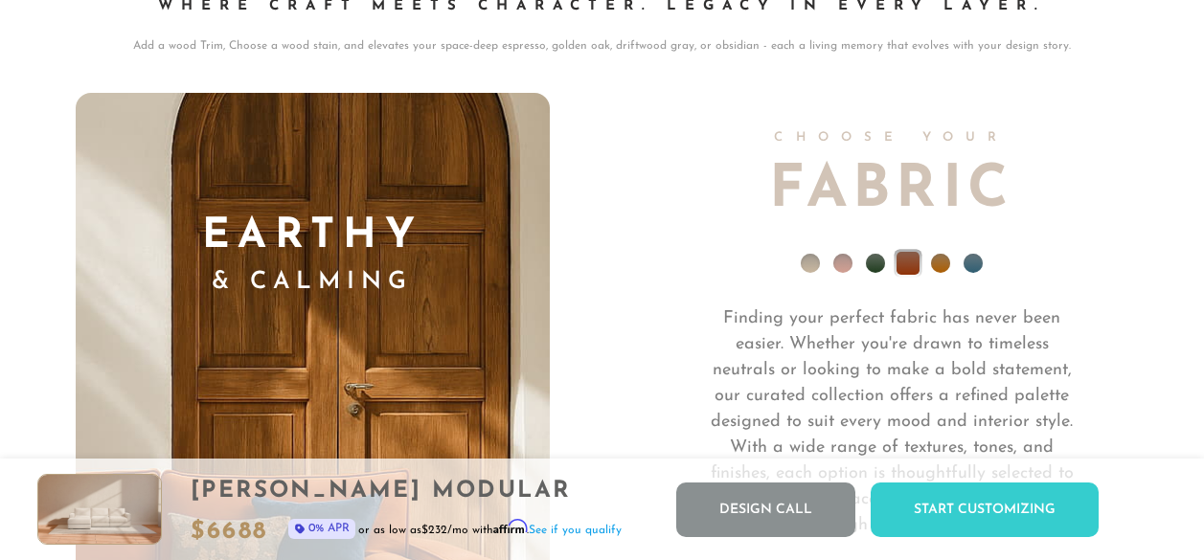
click at [934, 260] on ul at bounding box center [892, 268] width 474 height 77
click at [933, 269] on li at bounding box center [940, 263] width 19 height 19
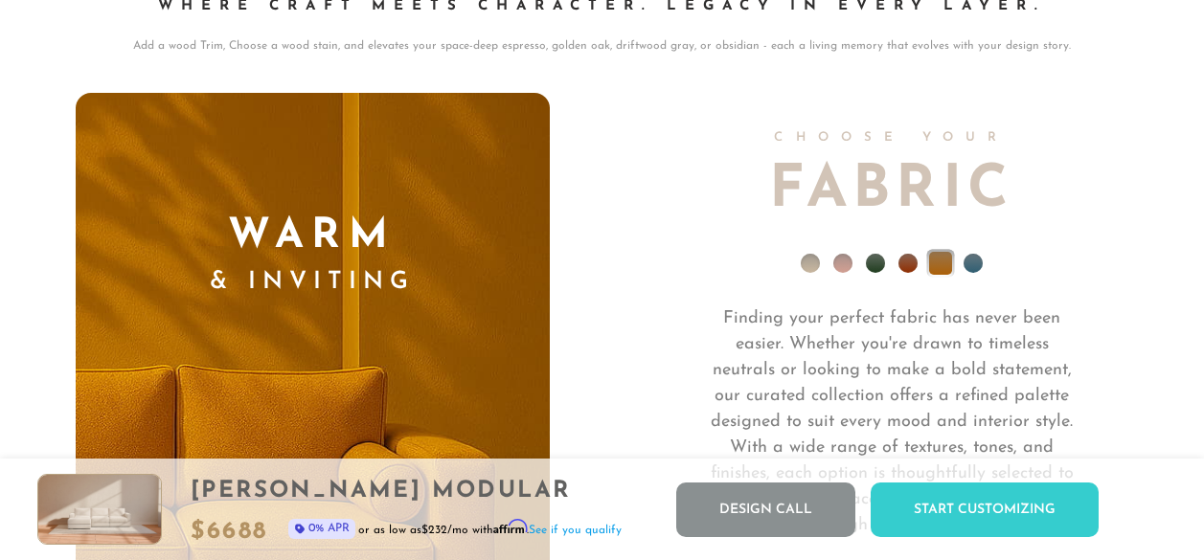
click at [963, 266] on li at bounding box center [972, 263] width 19 height 19
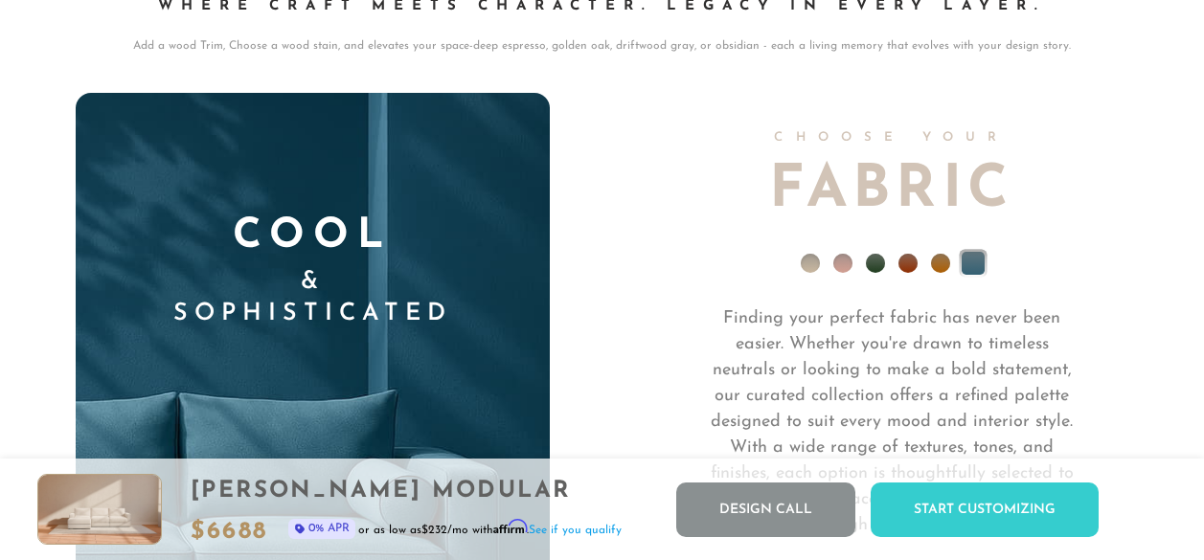
click at [933, 279] on ul at bounding box center [892, 268] width 474 height 77
click at [938, 273] on li at bounding box center [940, 263] width 19 height 19
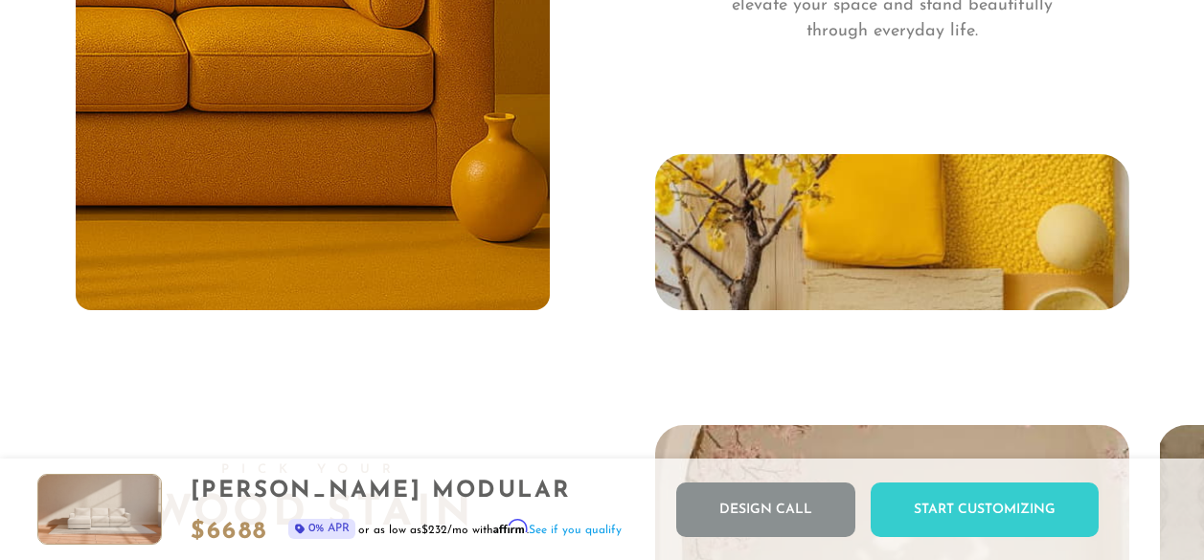
scroll to position [12685, 0]
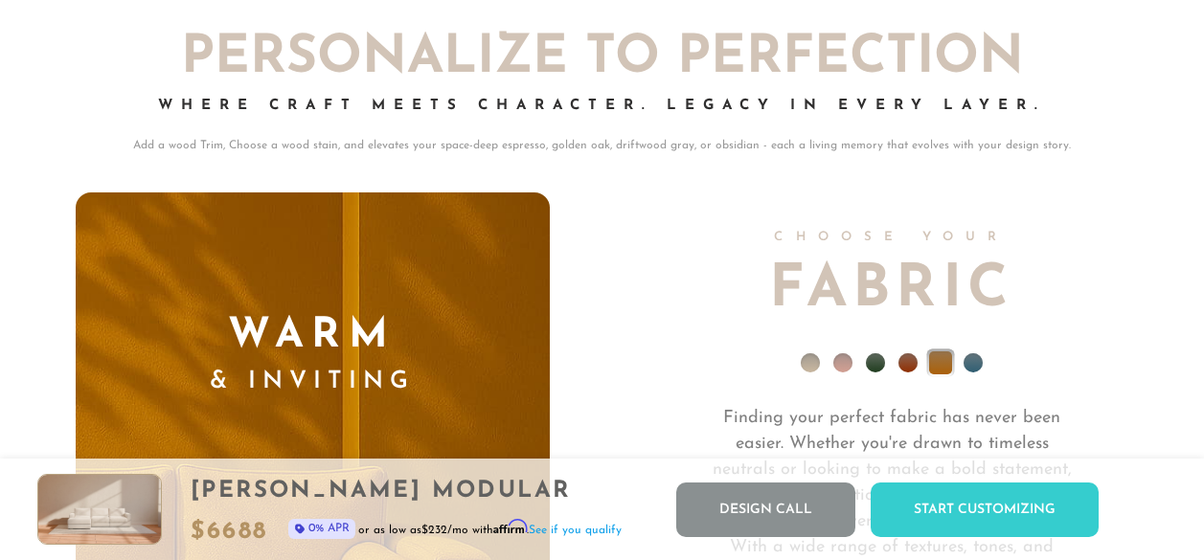
click at [912, 329] on ul at bounding box center [892, 367] width 474 height 77
click at [909, 370] on li at bounding box center [907, 362] width 19 height 19
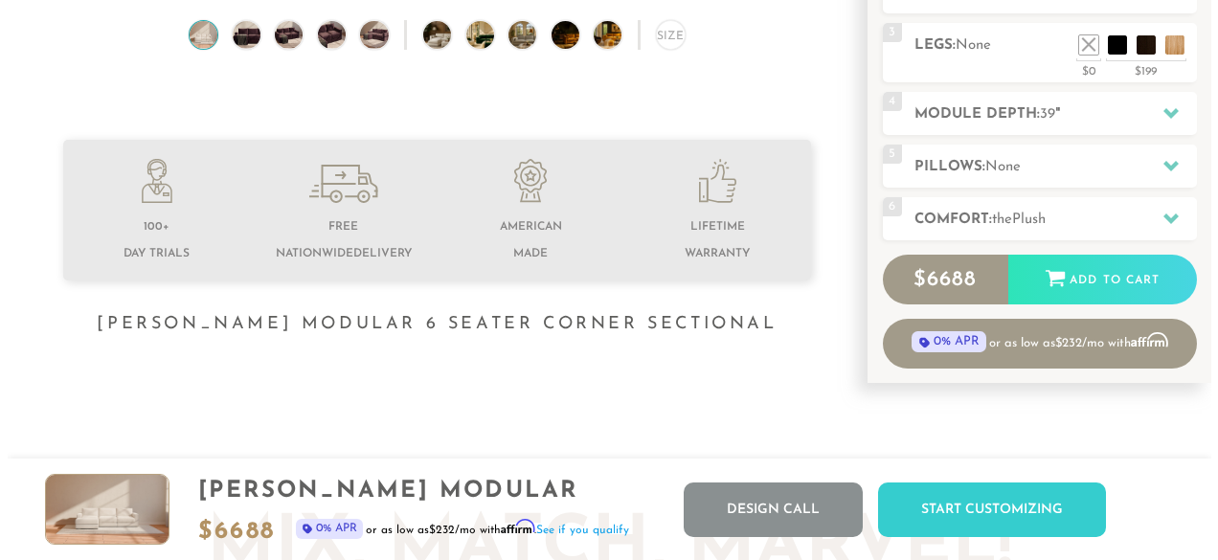
scroll to position [0, 0]
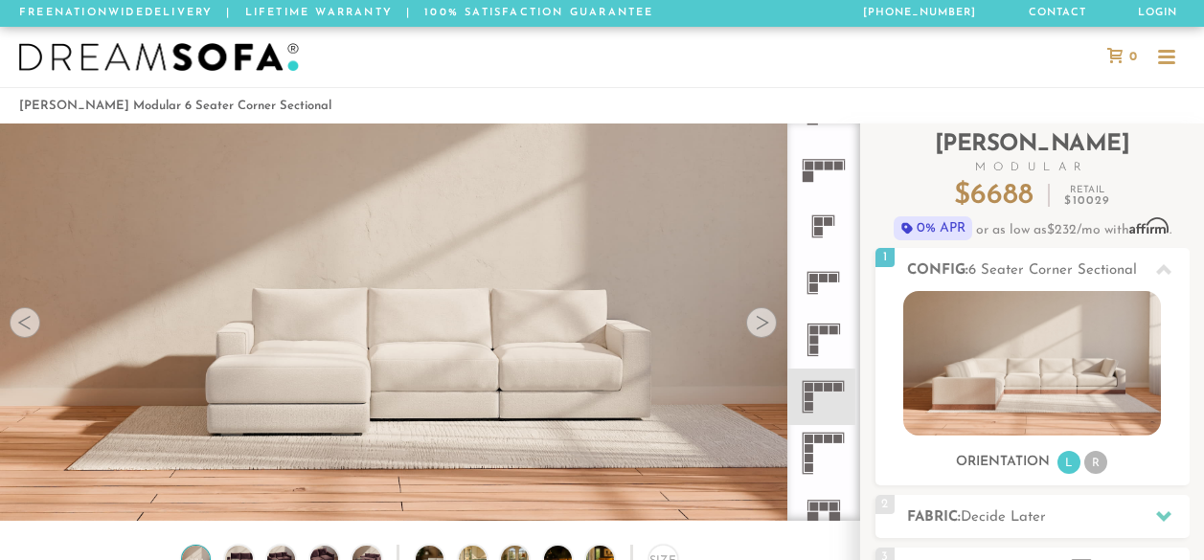
click at [1169, 52] on div at bounding box center [1166, 58] width 17 height 17
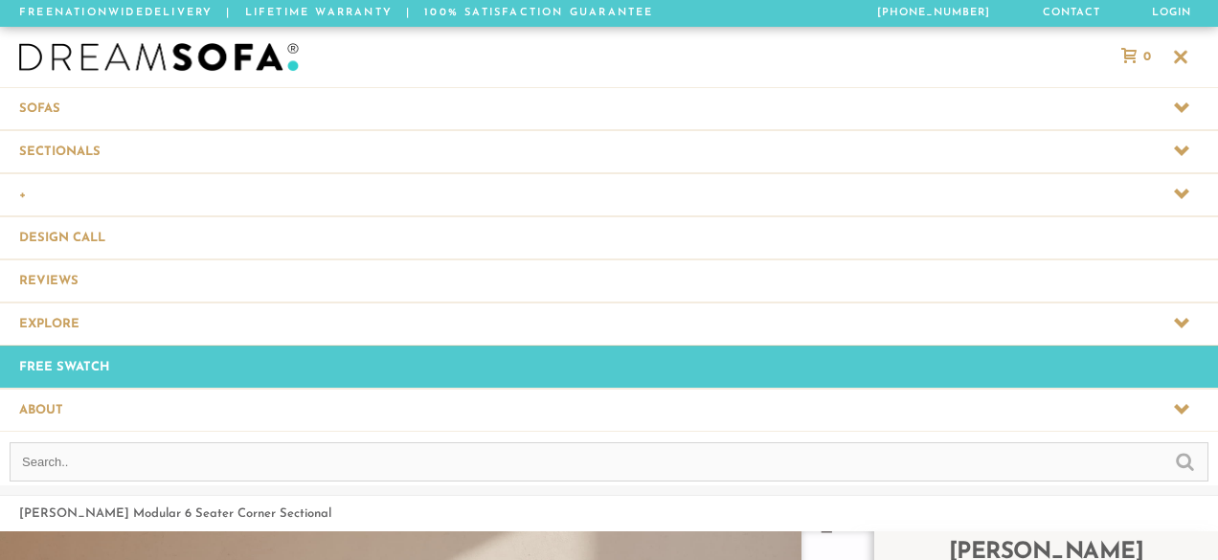
scroll to position [21044, 1204]
click at [71, 395] on span at bounding box center [609, 410] width 1218 height 42
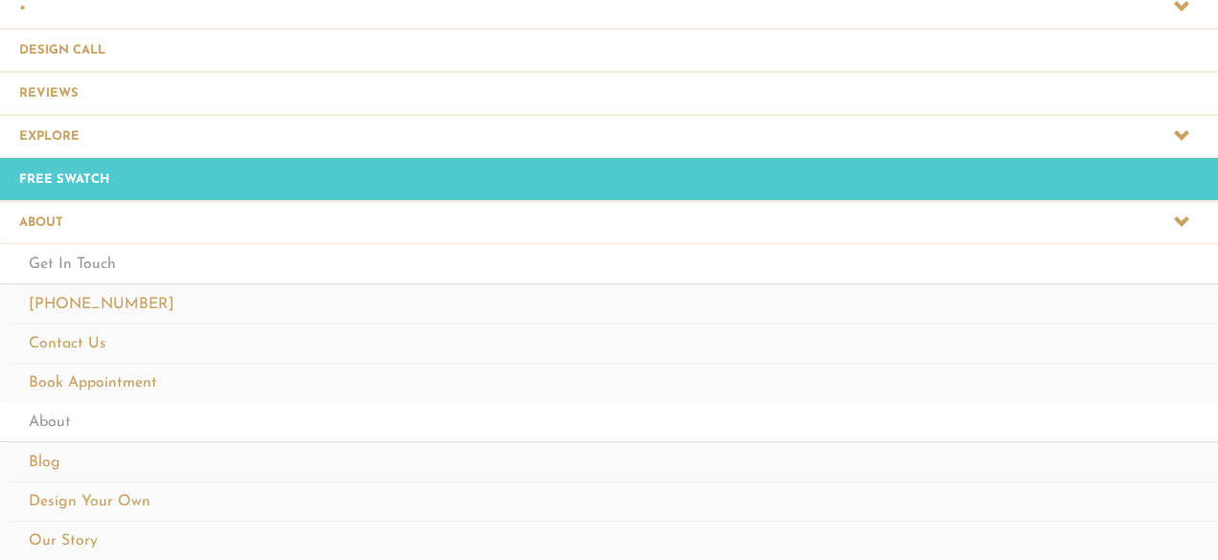
scroll to position [182, 0]
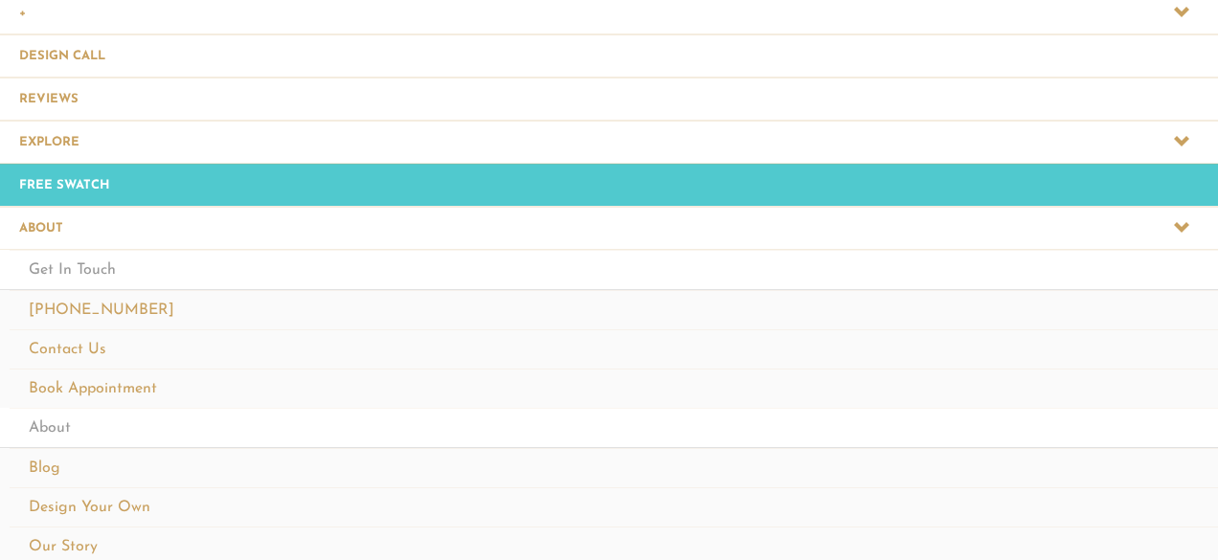
click at [59, 207] on span at bounding box center [609, 524] width 1218 height 634
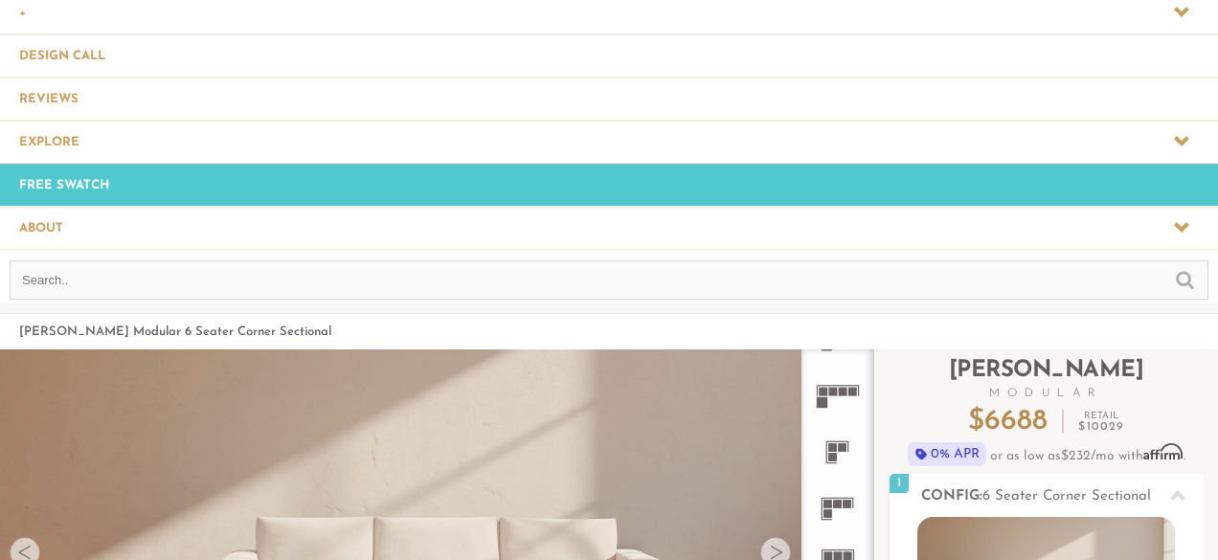
scroll to position [21044, 1204]
click at [34, 207] on span at bounding box center [609, 228] width 1218 height 42
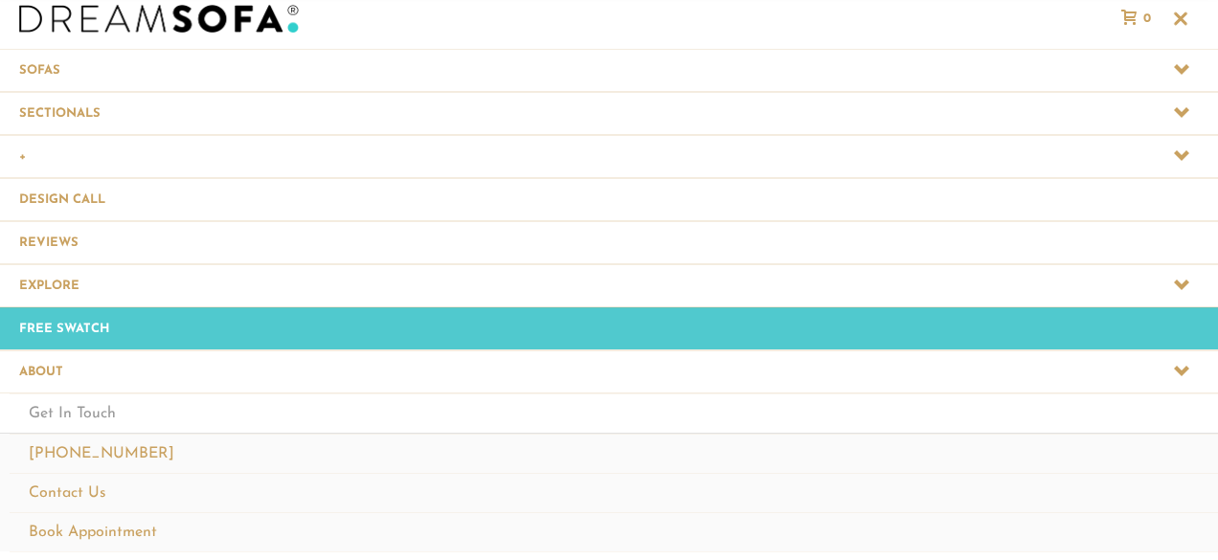
scroll to position [36, 0]
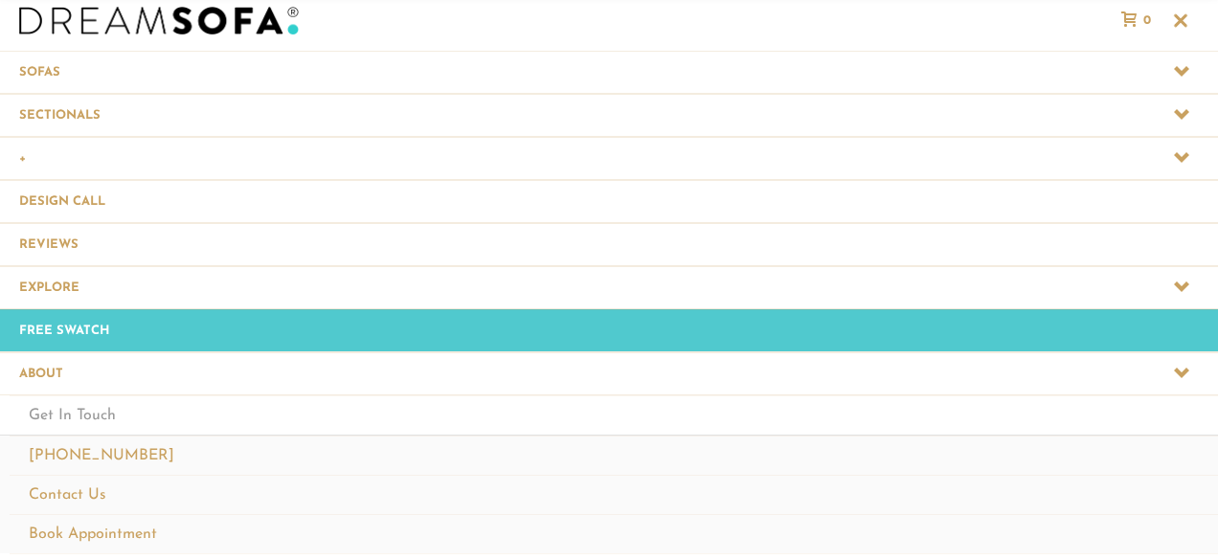
click at [76, 266] on span at bounding box center [609, 287] width 1218 height 42
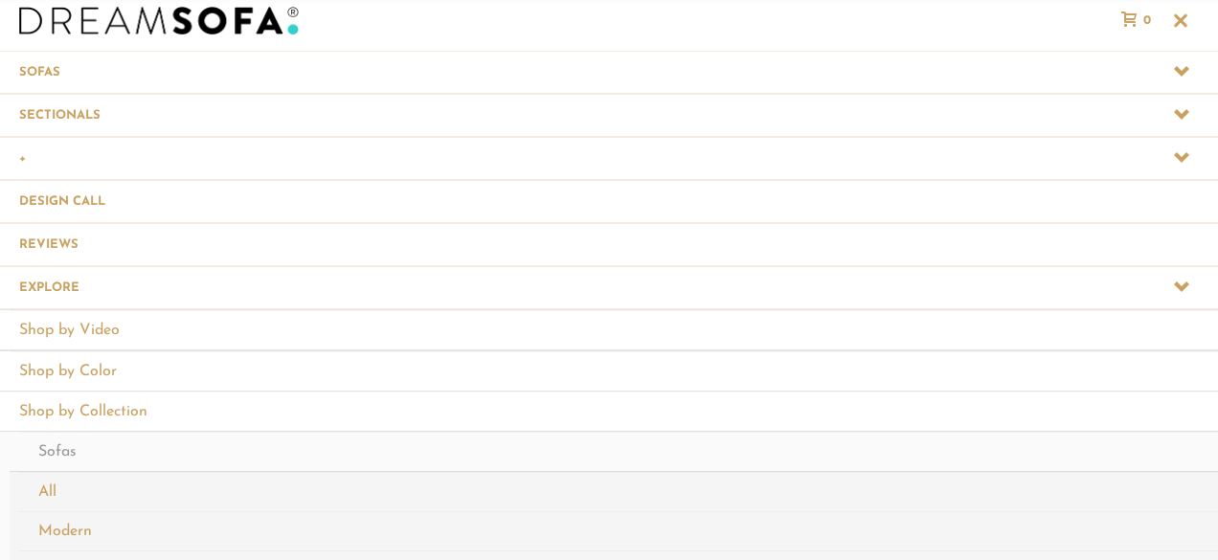
scroll to position [22469, 1204]
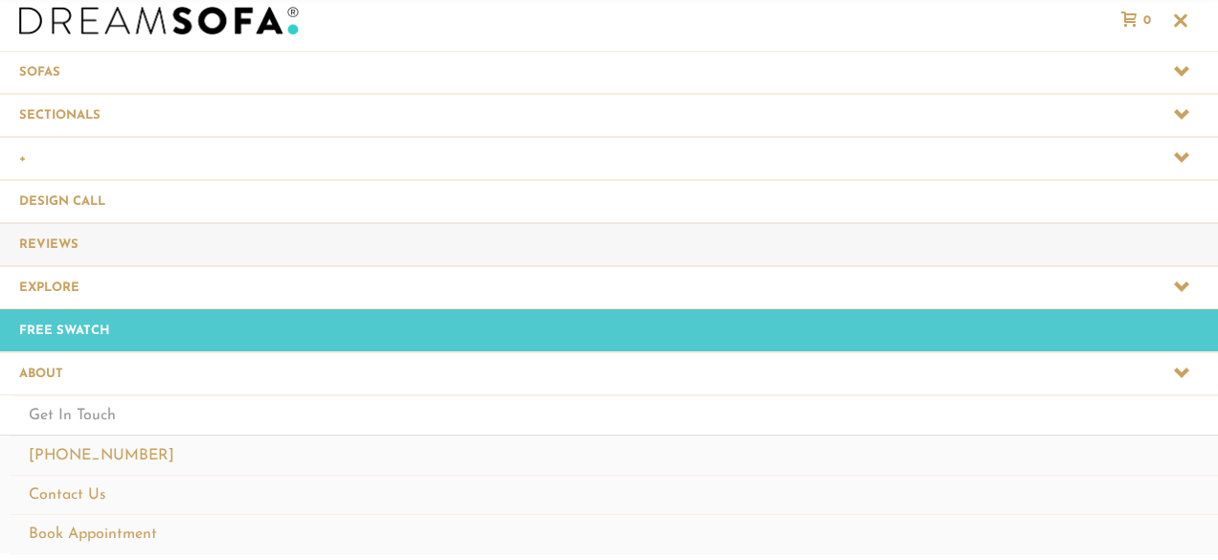
click at [82, 223] on link "Reviews" at bounding box center [609, 244] width 1218 height 42
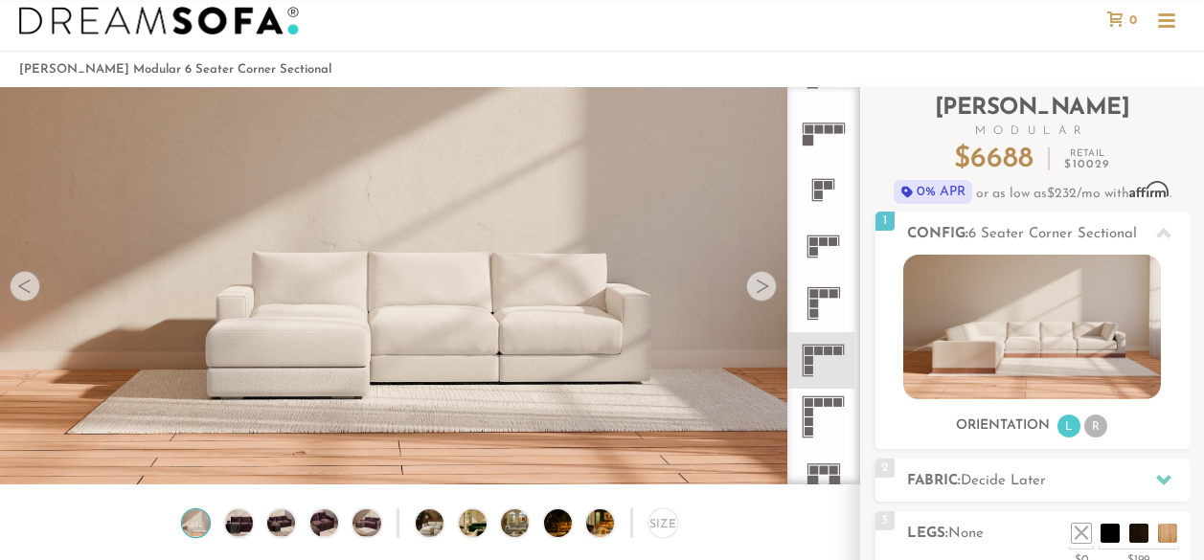
scroll to position [20601, 1189]
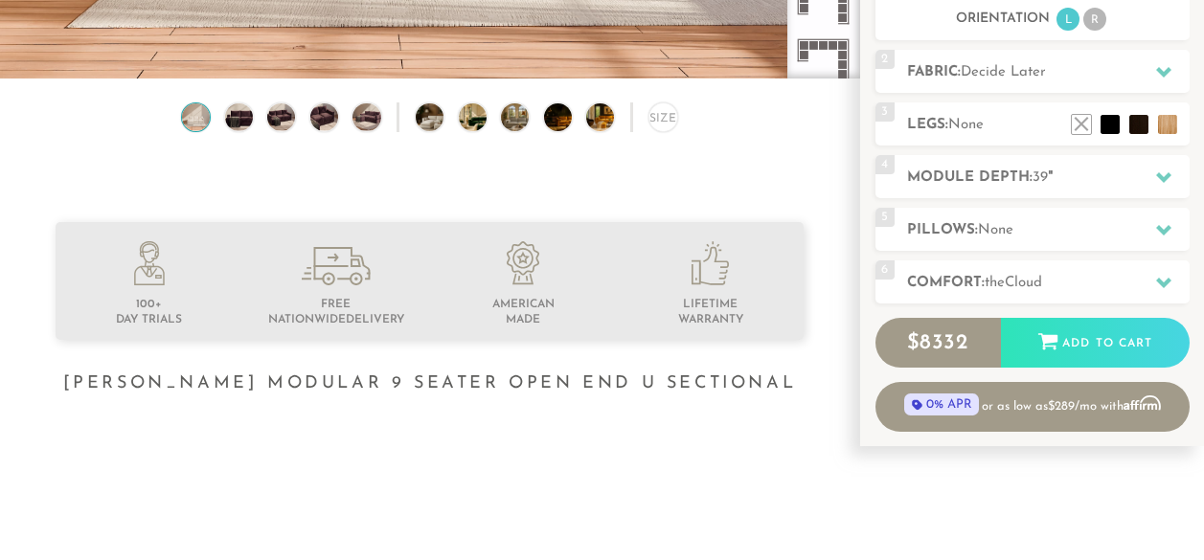
scroll to position [958, 0]
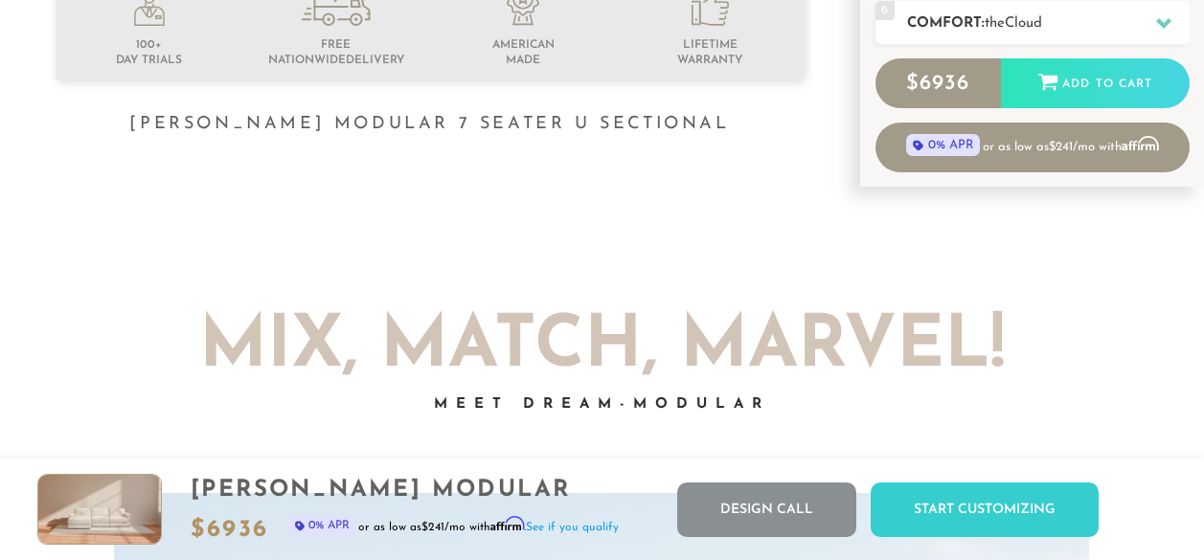
click at [1030, 31] on span "Cloud" at bounding box center [1023, 23] width 37 height 14
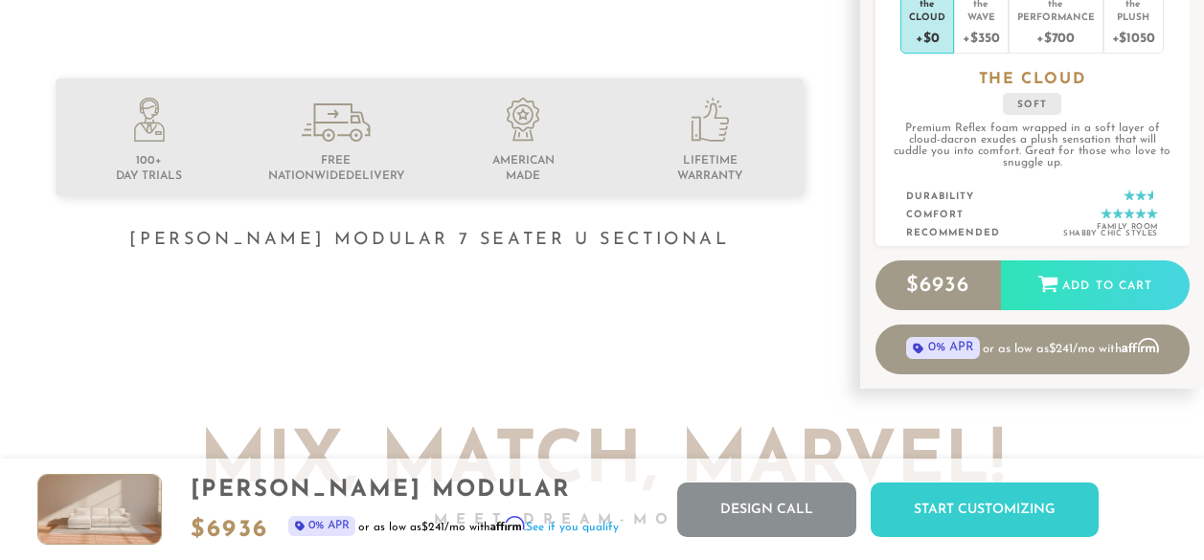
scroll to position [486, 0]
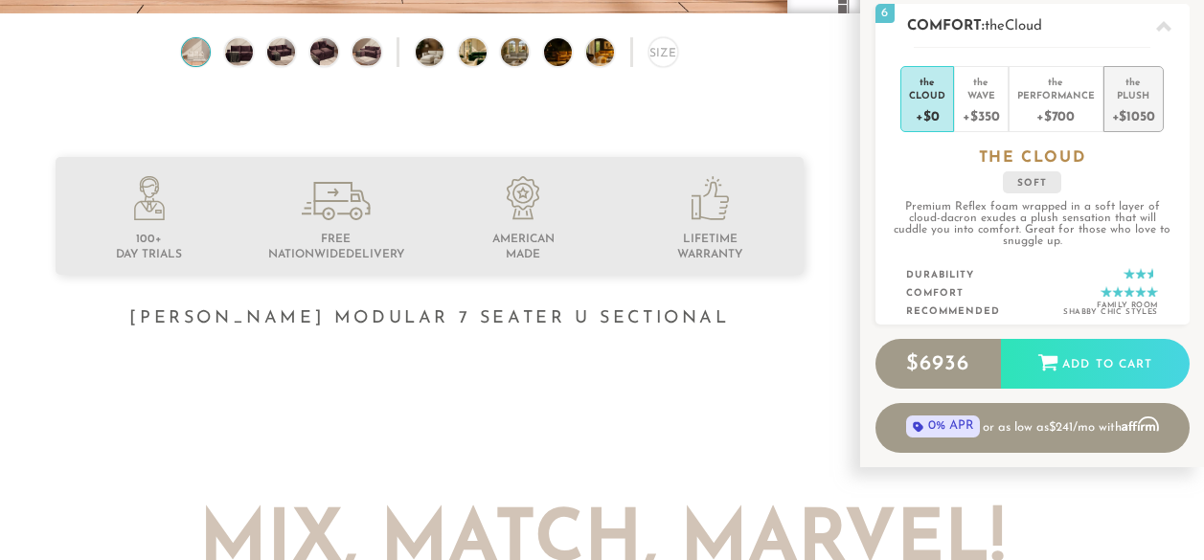
click at [1153, 114] on li "the Plush +$1050" at bounding box center [1133, 99] width 60 height 66
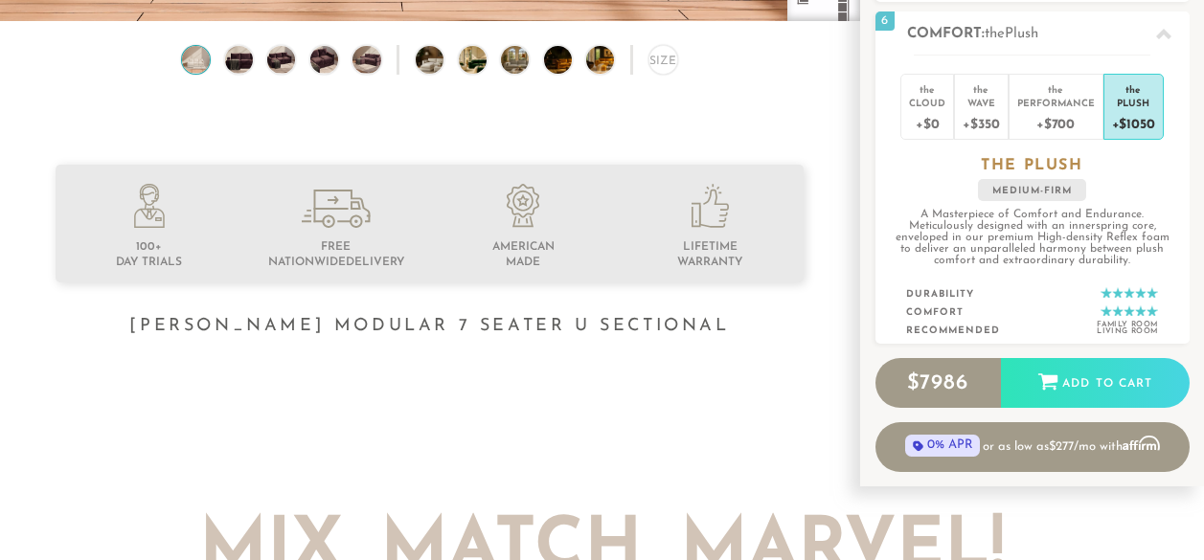
scroll to position [0, 0]
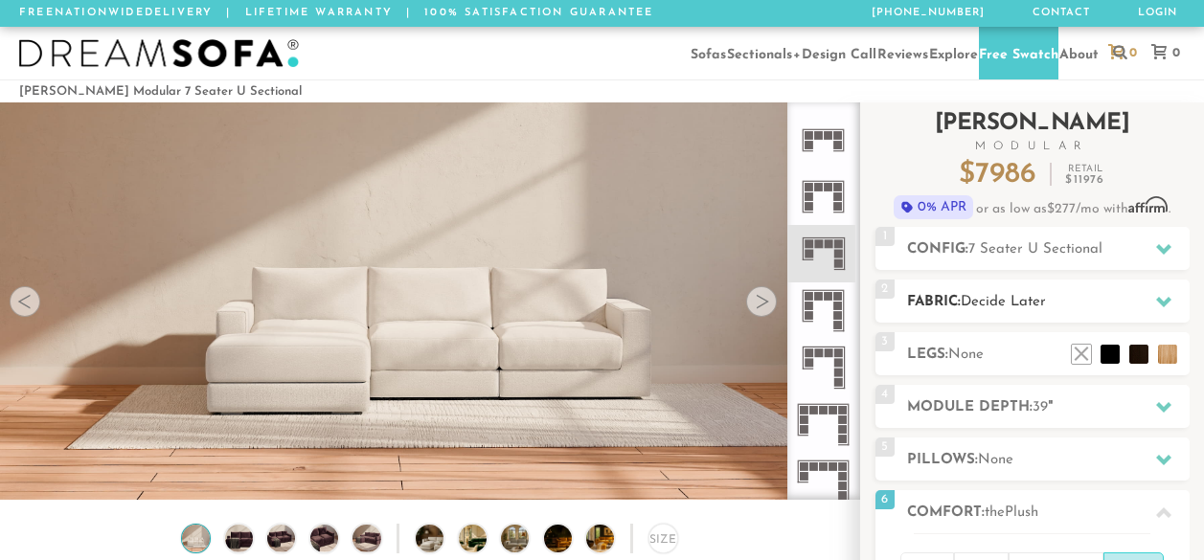
click at [960, 313] on h2 "Fabric: Decide Later" at bounding box center [1048, 302] width 282 height 22
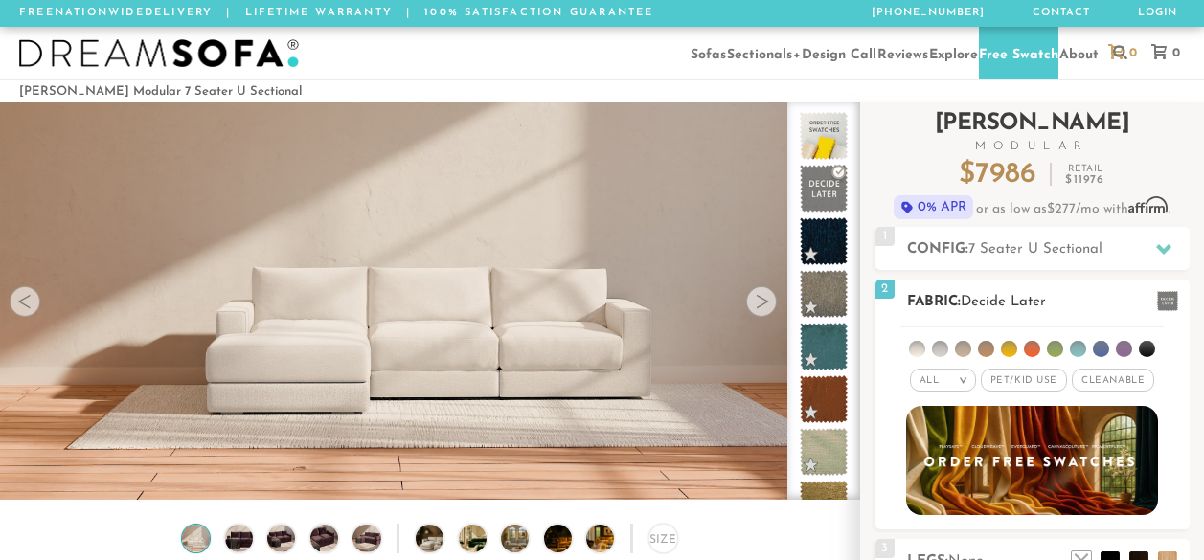
click at [1035, 357] on li at bounding box center [1032, 349] width 16 height 16
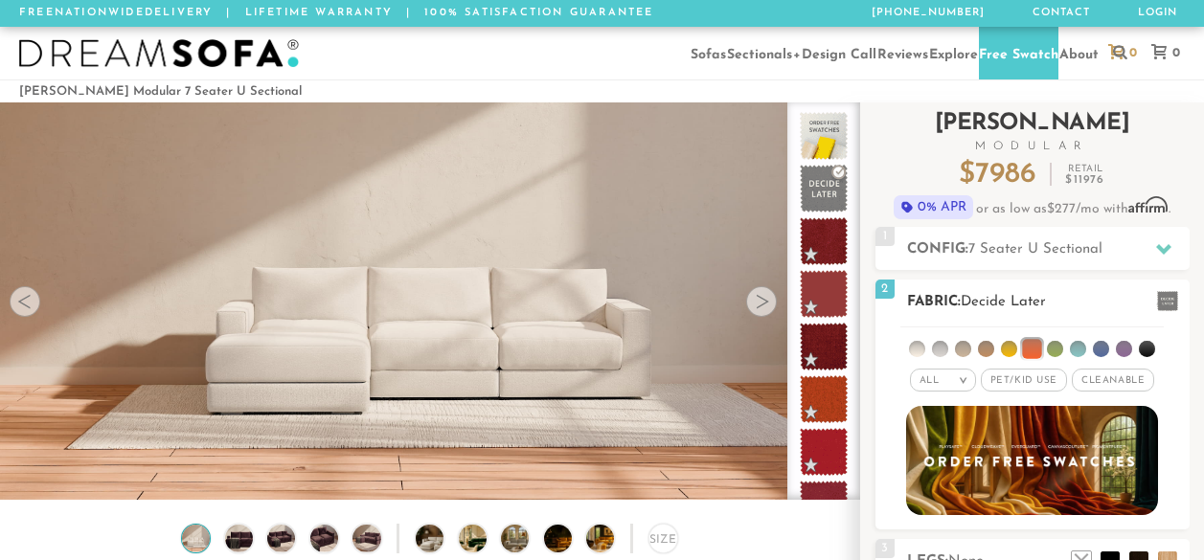
click at [1057, 357] on li at bounding box center [1055, 349] width 16 height 16
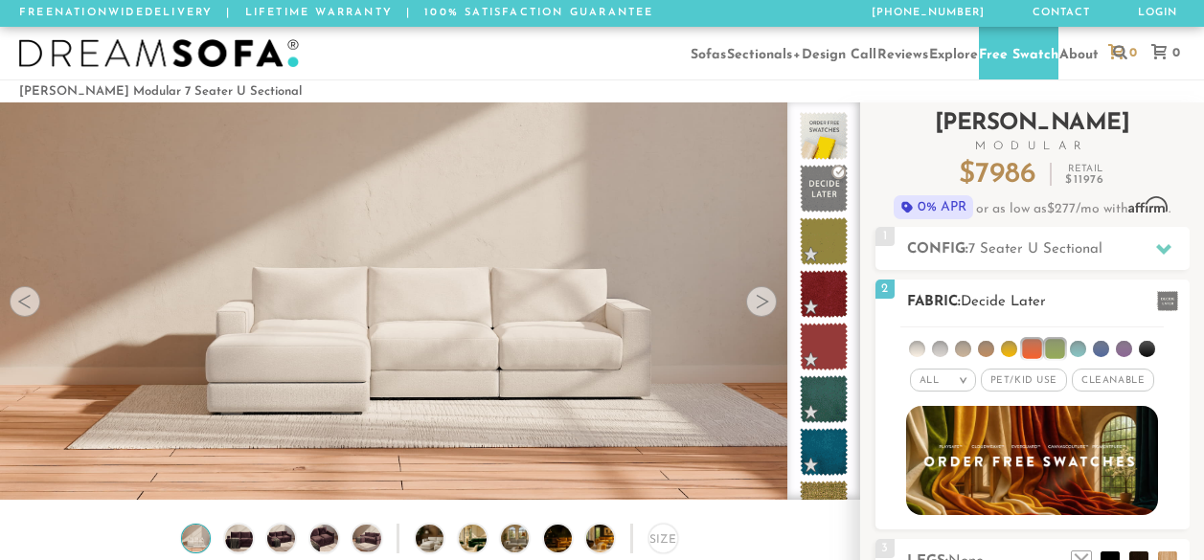
click at [1031, 358] on li at bounding box center [1031, 348] width 19 height 19
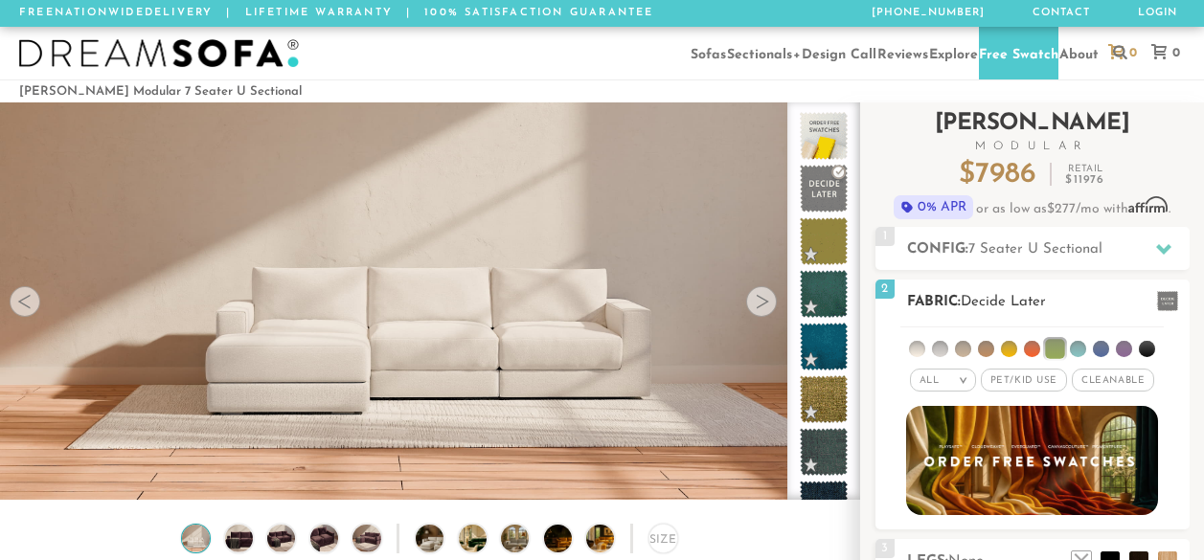
click at [1049, 358] on li at bounding box center [1054, 348] width 19 height 19
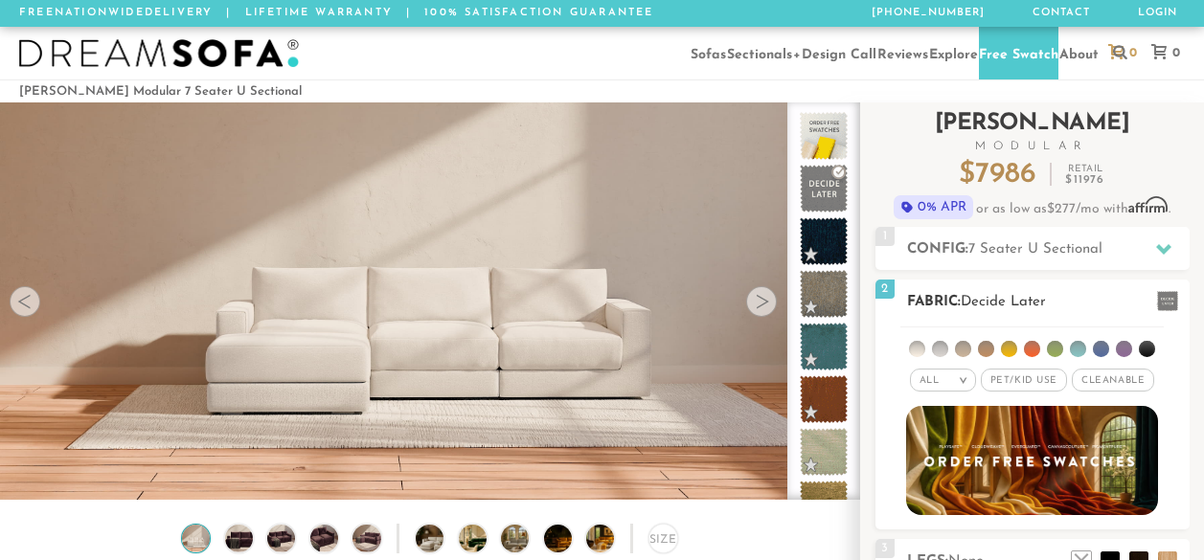
click at [1028, 357] on li at bounding box center [1032, 349] width 16 height 16
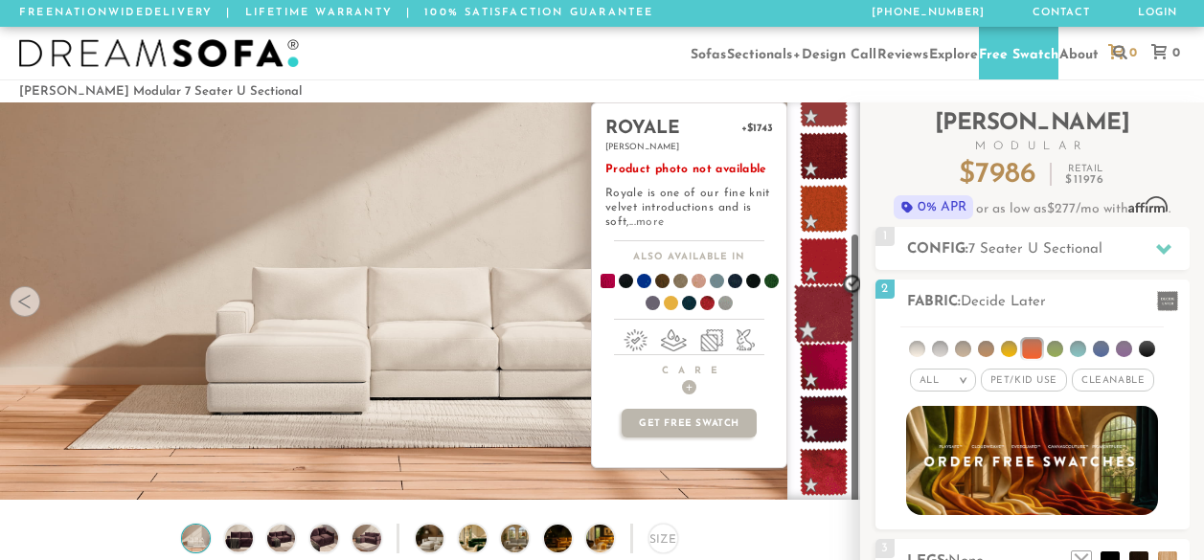
scroll to position [191, 0]
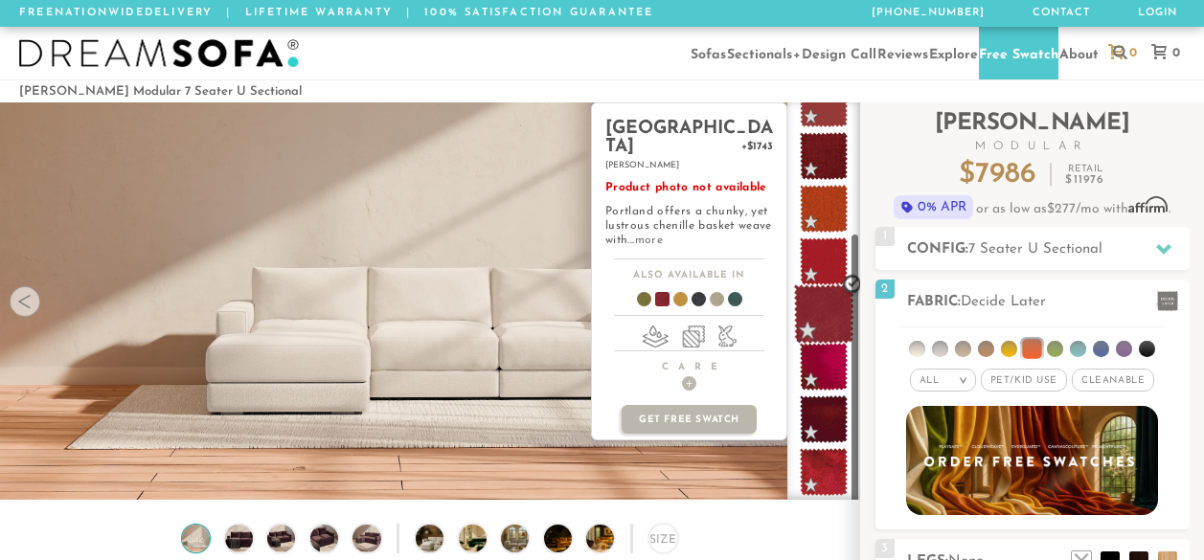
click at [827, 345] on span at bounding box center [824, 314] width 60 height 60
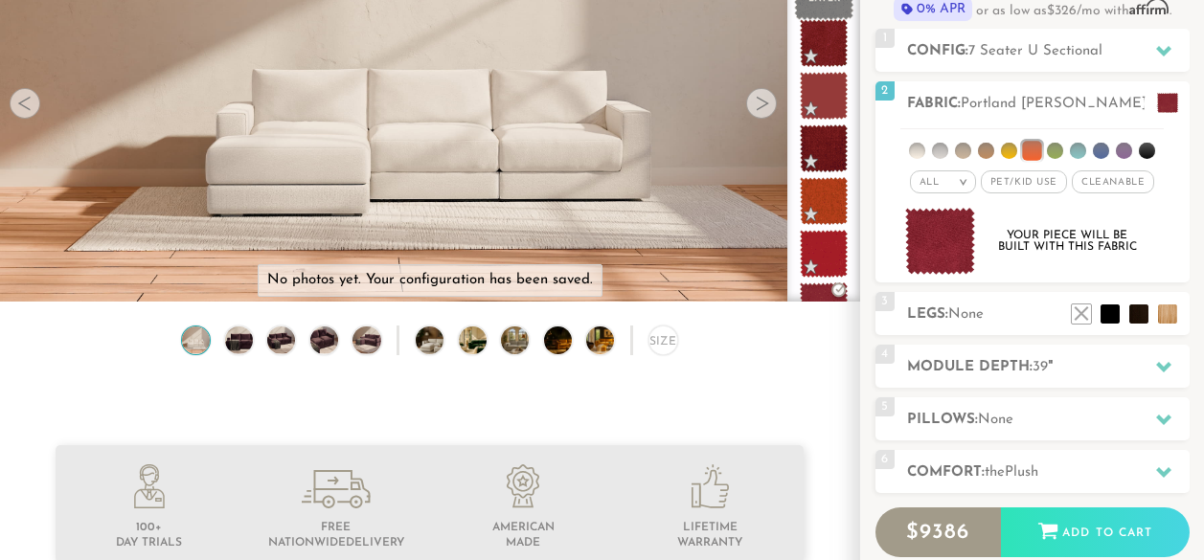
scroll to position [0, 0]
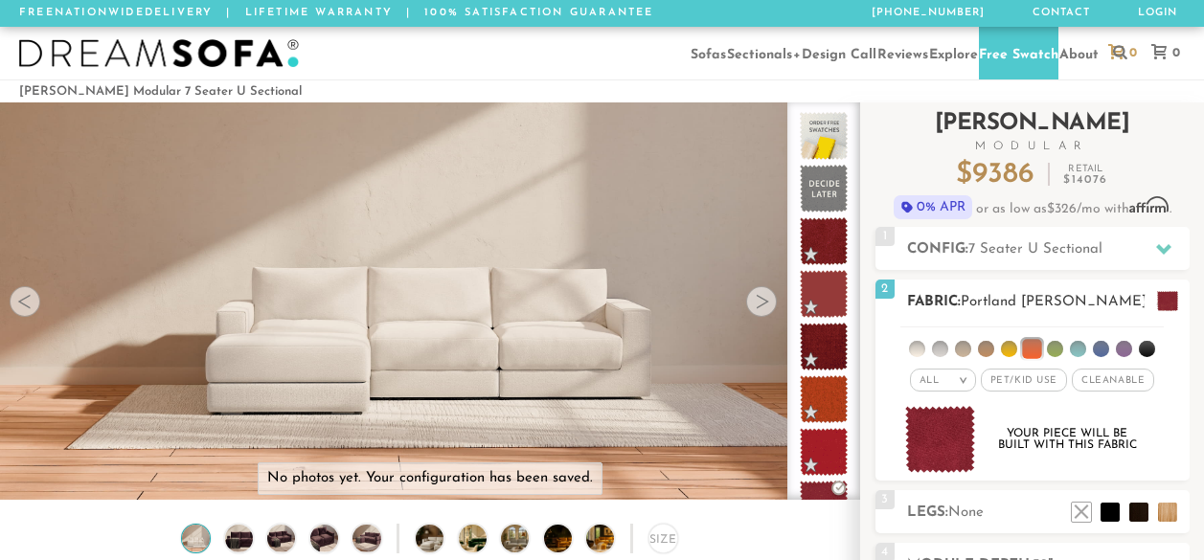
click at [982, 357] on li at bounding box center [986, 349] width 16 height 16
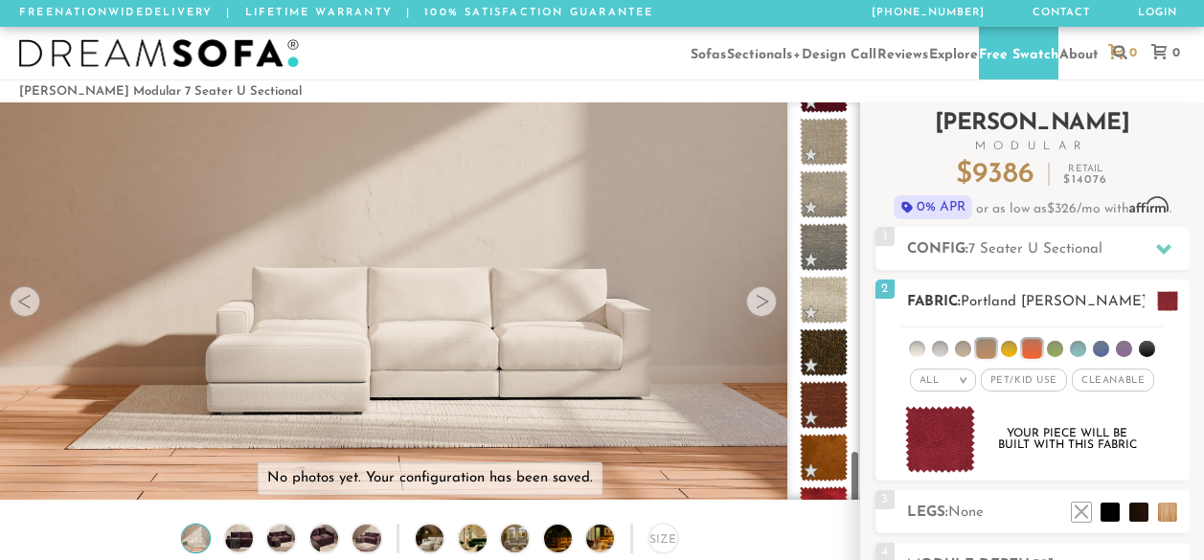
scroll to position [2508, 0]
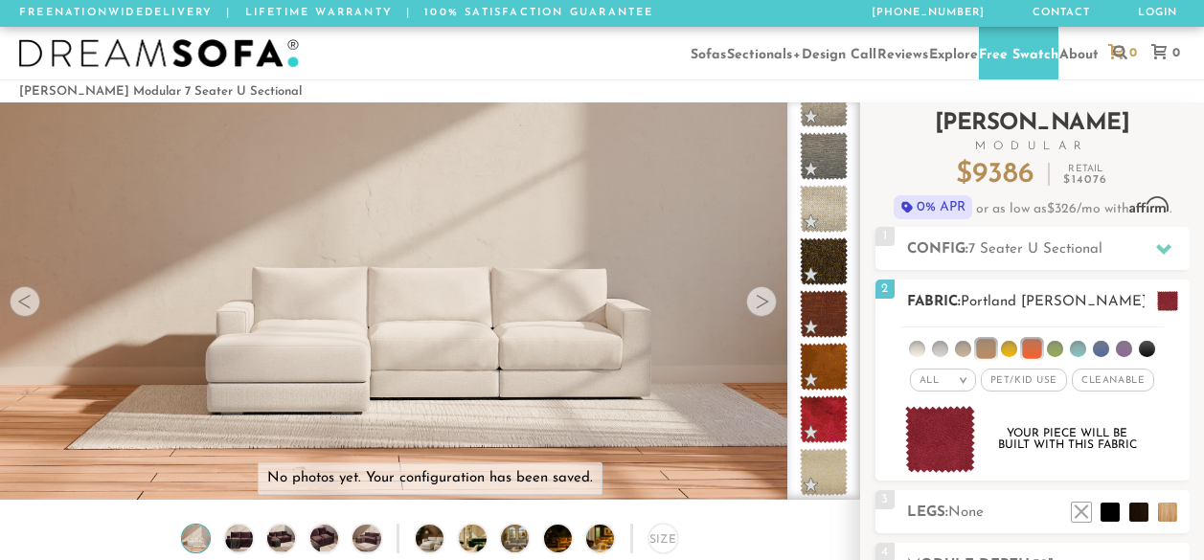
click at [982, 358] on li at bounding box center [985, 348] width 19 height 19
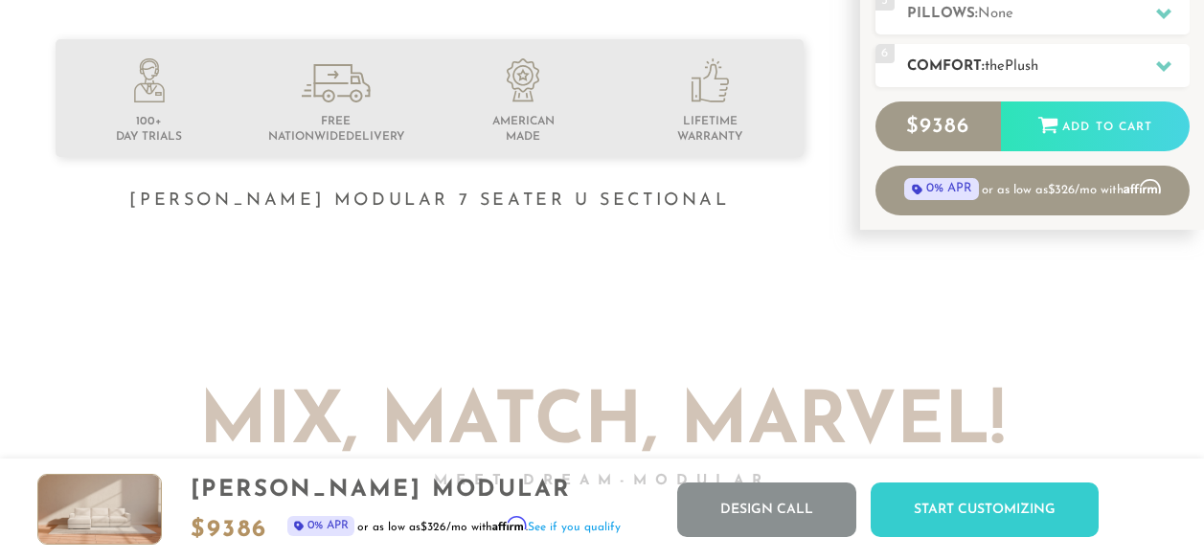
scroll to position [515, 0]
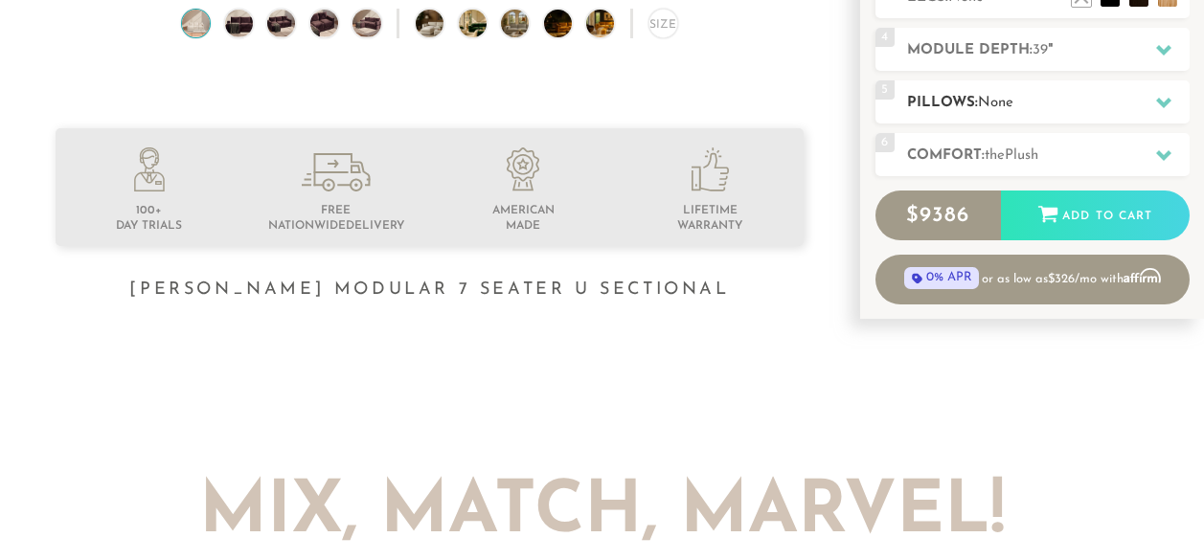
click at [985, 114] on h2 "Pillows: None" at bounding box center [1048, 103] width 282 height 22
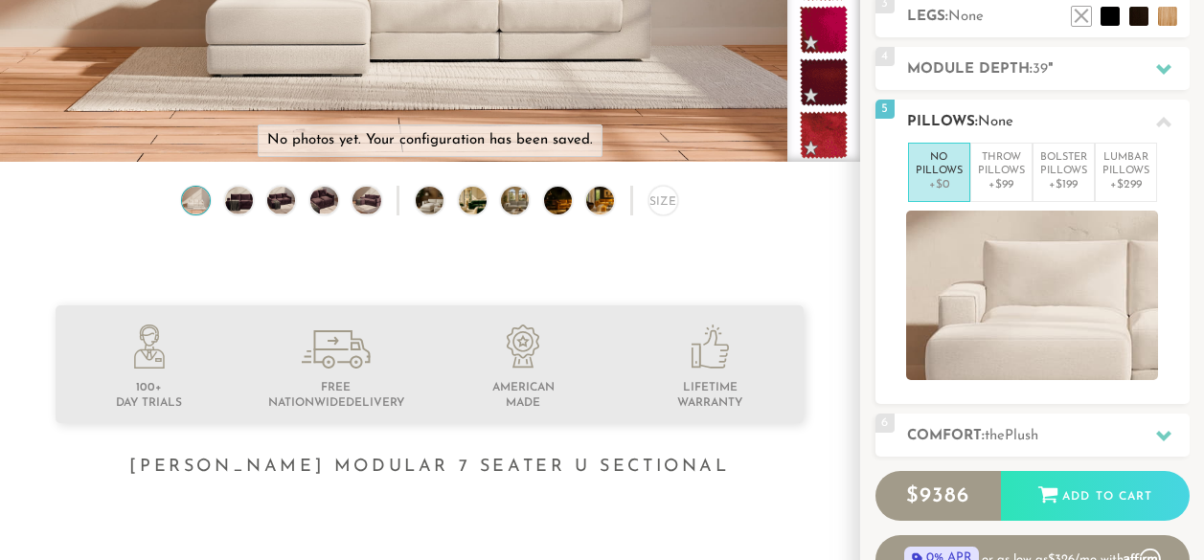
scroll to position [4, 0]
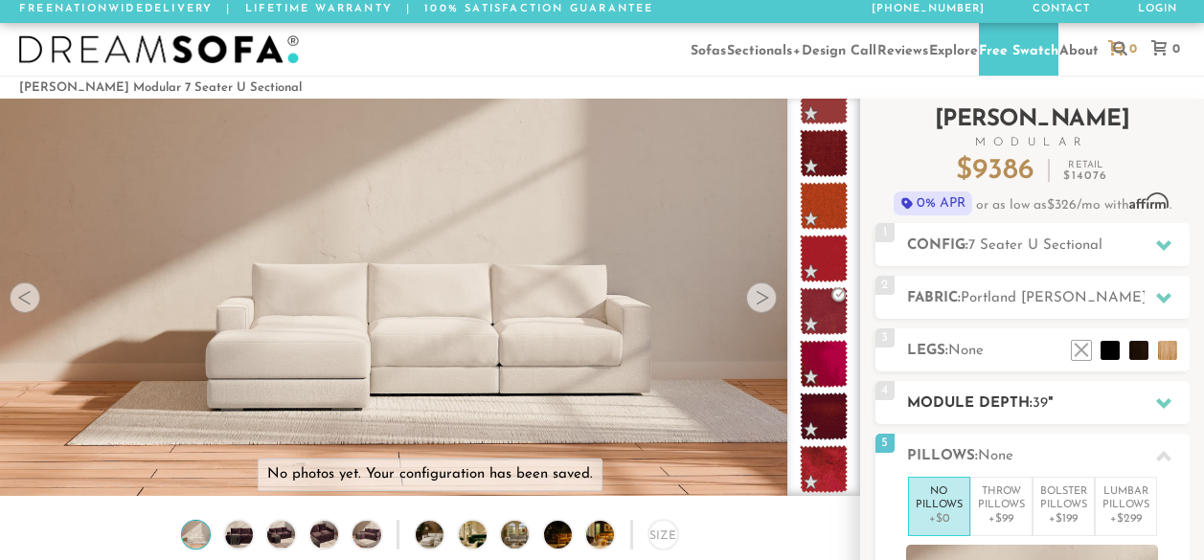
click at [968, 415] on h2 "Module Depth: 39 "" at bounding box center [1048, 404] width 282 height 22
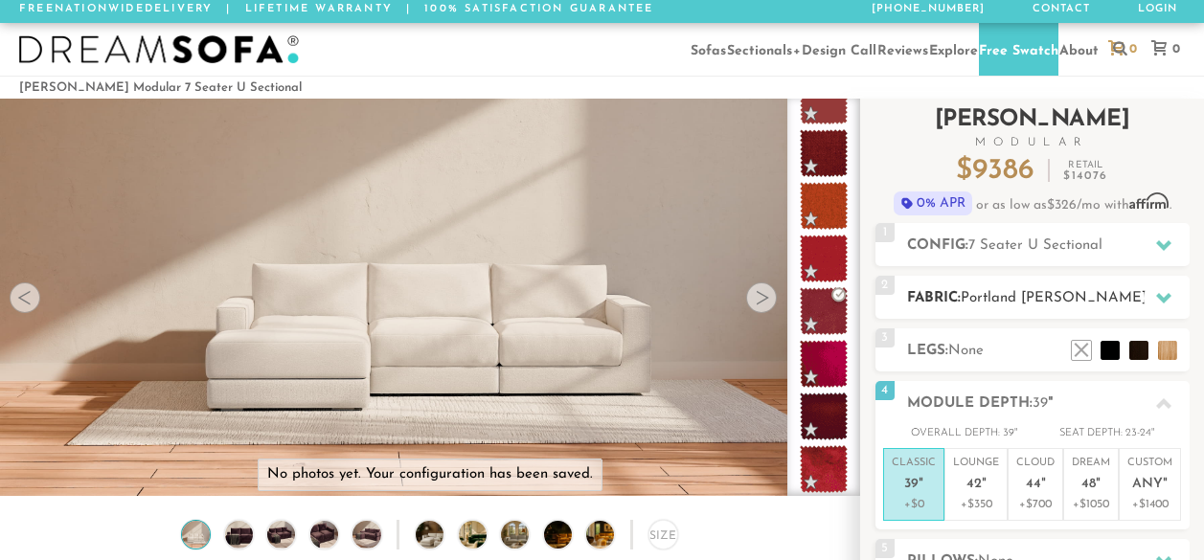
click at [935, 309] on h2 "Fabric: Portland Berry" at bounding box center [1048, 298] width 282 height 22
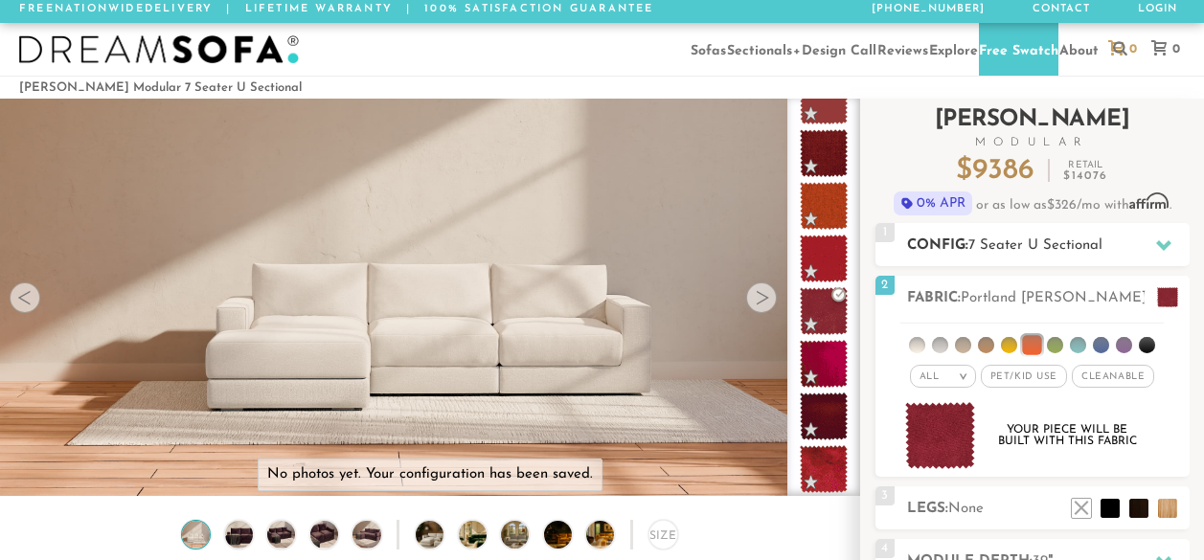
click at [964, 257] on h2 "Config: 7 Seater U Sectional" at bounding box center [1048, 246] width 282 height 22
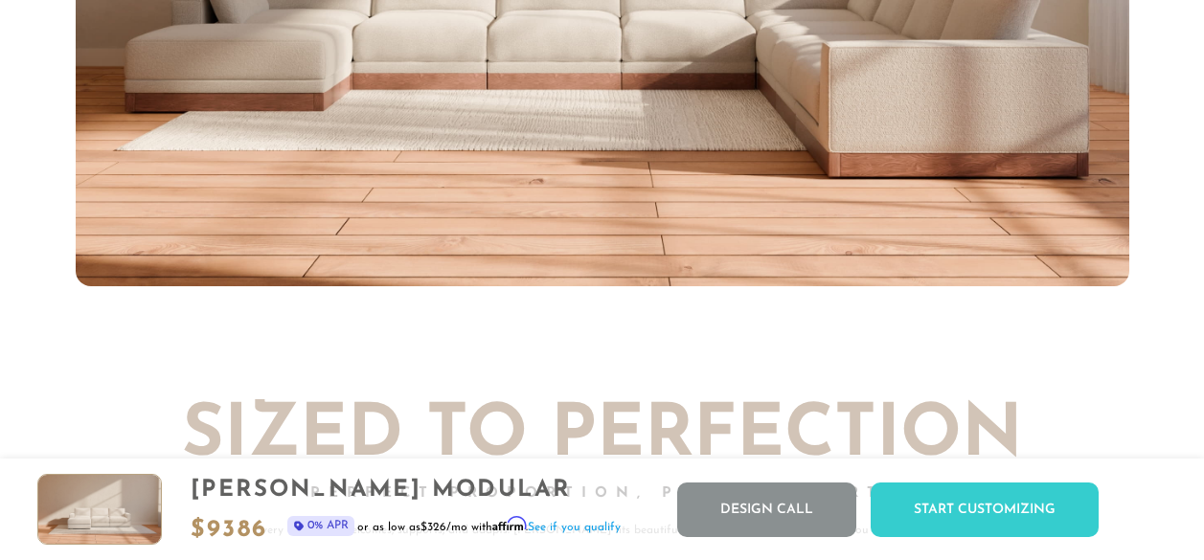
scroll to position [6765, 0]
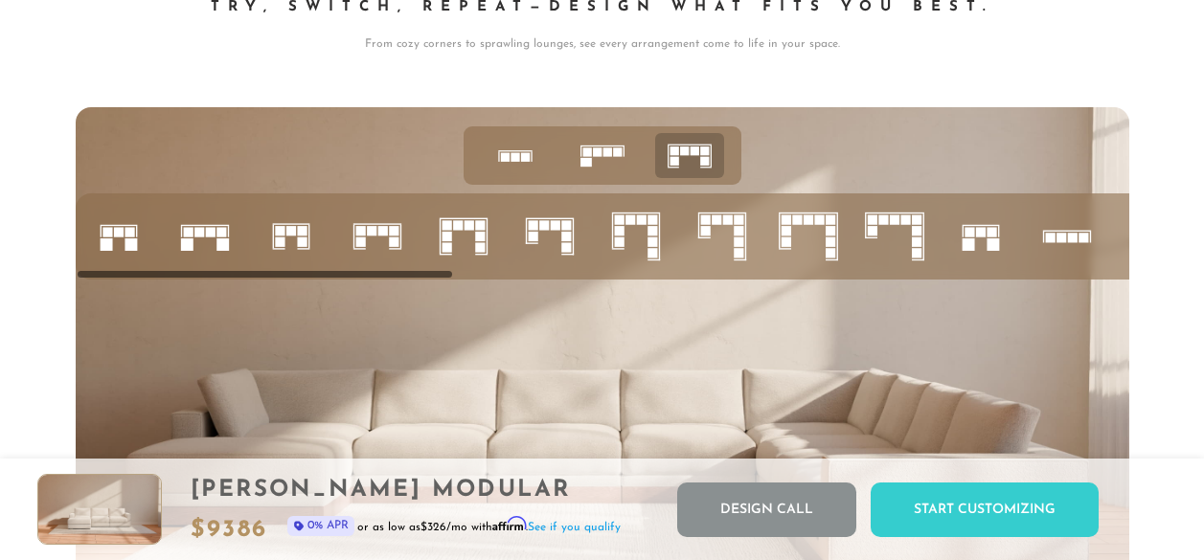
click at [228, 269] on icon at bounding box center [204, 236] width 65 height 65
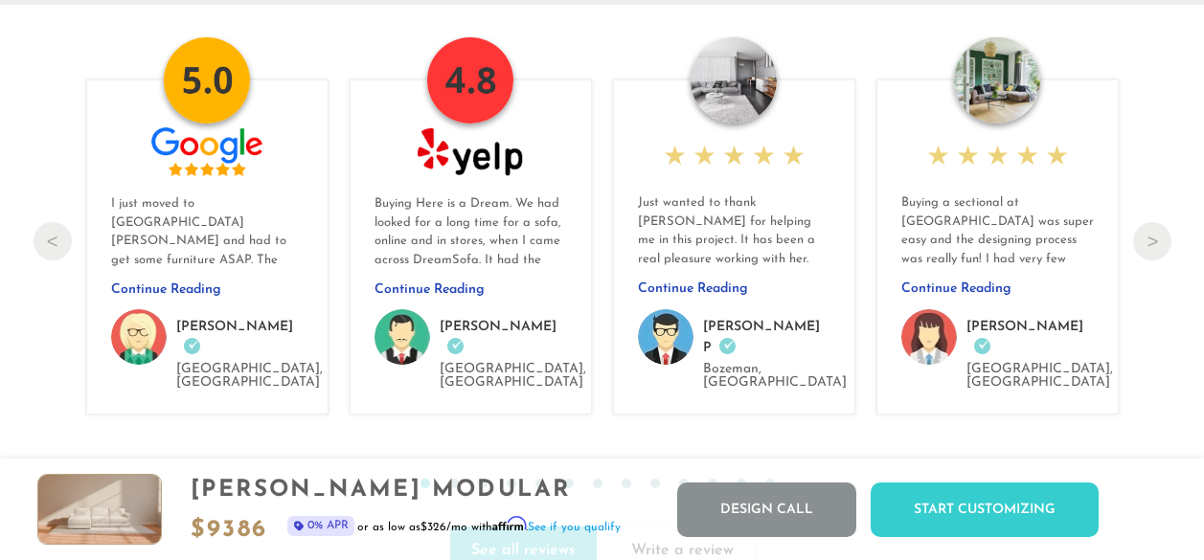
scroll to position [19933, 0]
